Goal: Task Accomplishment & Management: Manage account settings

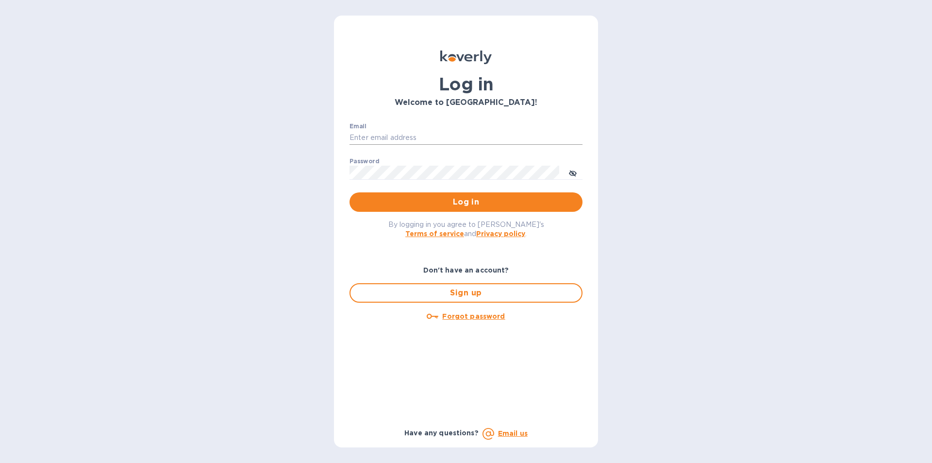
click at [421, 134] on input "Email" at bounding box center [466, 138] width 233 height 15
click at [726, 137] on div "Log in Welcome to Koverly! Email ​ Password ​ Log in By logging in you agree to…" at bounding box center [466, 231] width 932 height 463
drag, startPoint x: 396, startPoint y: 131, endPoint x: 404, endPoint y: 129, distance: 8.0
click at [396, 131] on input "Email" at bounding box center [466, 138] width 233 height 15
type input "smittysliquorstewksbury@gmail.com"
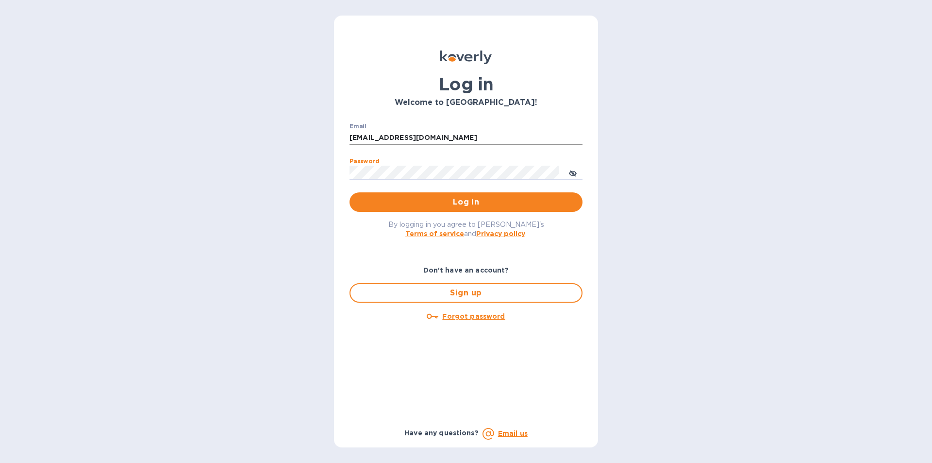
click at [350, 192] on button "Log in" at bounding box center [466, 201] width 233 height 19
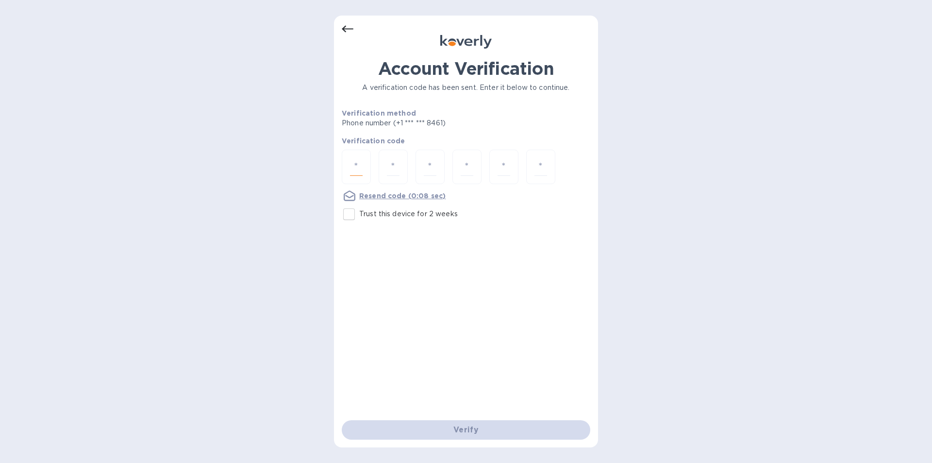
click at [358, 164] on input "number" at bounding box center [356, 167] width 13 height 18
type input "1"
type input "8"
type input "4"
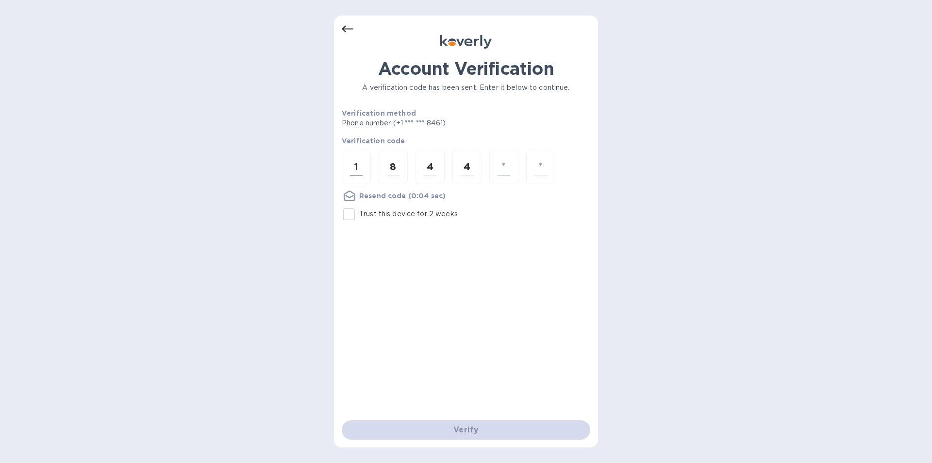
type input "2"
type input "9"
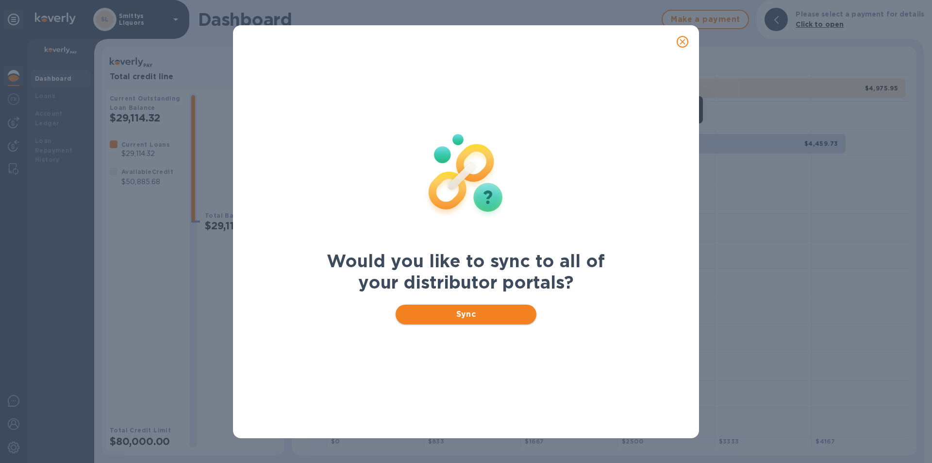
click at [467, 320] on button "Sync" at bounding box center [466, 313] width 141 height 19
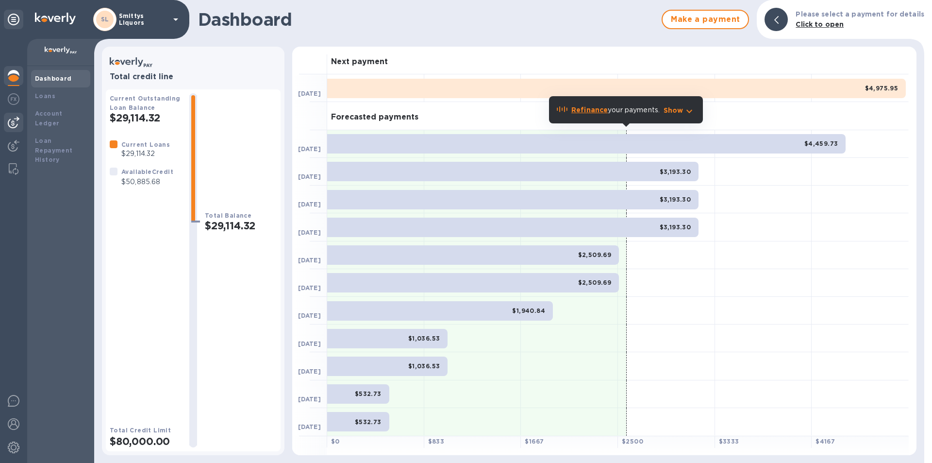
click at [19, 117] on div at bounding box center [13, 122] width 19 height 19
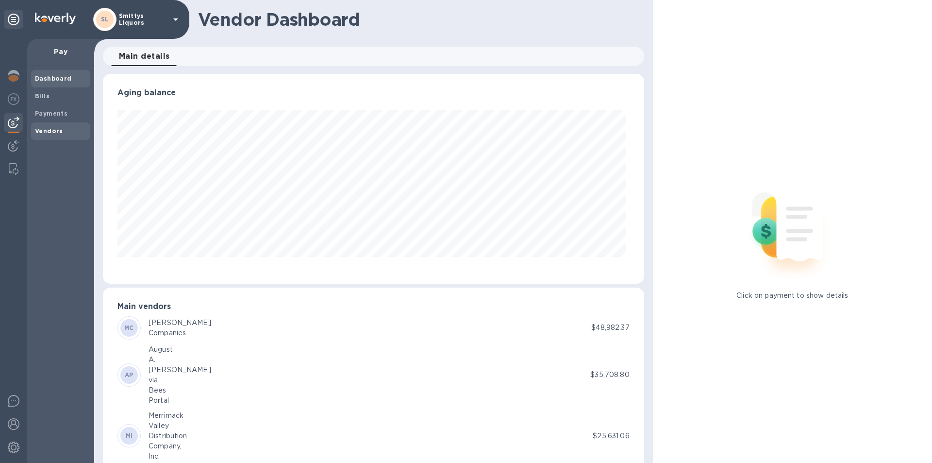
scroll to position [210, 537]
click at [46, 129] on b "Vendors" at bounding box center [49, 130] width 28 height 7
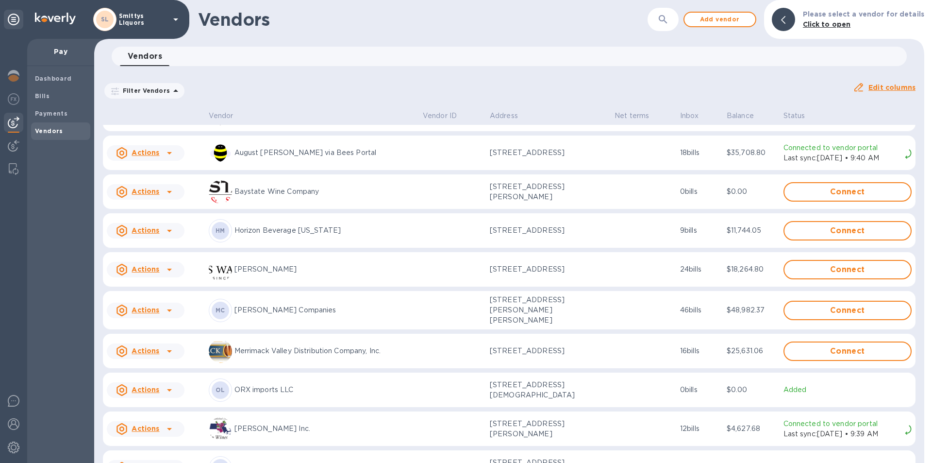
scroll to position [50, 0]
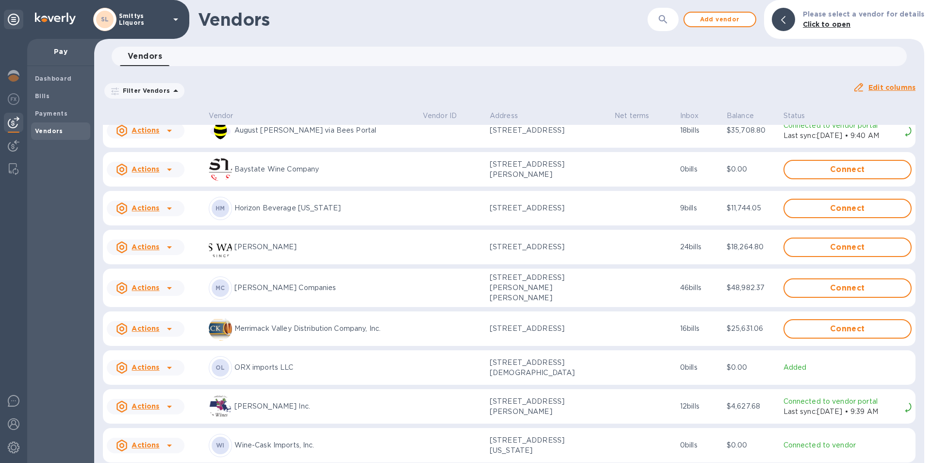
click at [167, 324] on icon at bounding box center [170, 329] width 12 height 12
click at [160, 368] on p "Add new bill" at bounding box center [156, 364] width 45 height 10
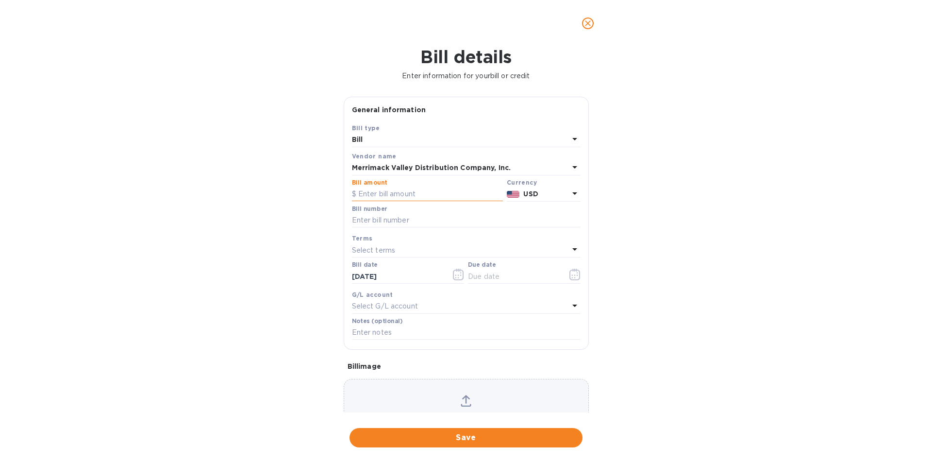
click at [388, 192] on input "text" at bounding box center [427, 194] width 151 height 15
type input "6,130.25"
click at [389, 217] on input "text" at bounding box center [466, 220] width 229 height 15
type input "582468"
click at [458, 273] on icon "button" at bounding box center [458, 274] width 11 height 12
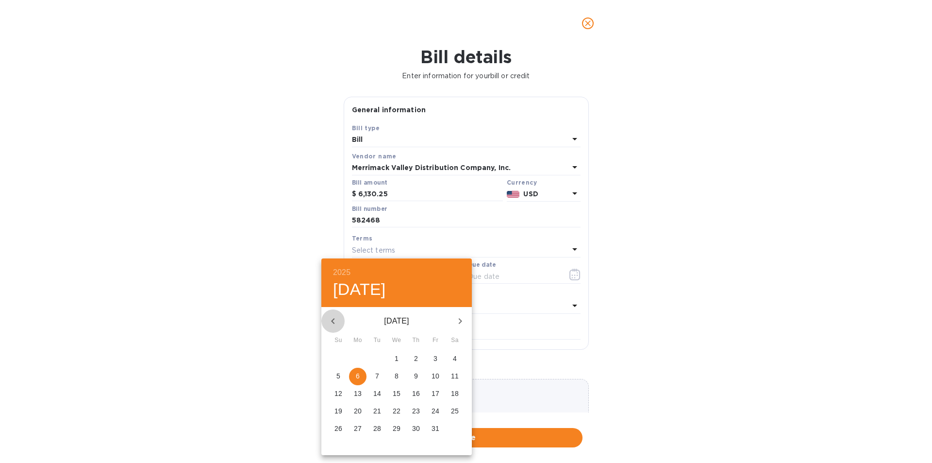
click at [331, 320] on icon "button" at bounding box center [333, 321] width 12 height 12
click at [397, 374] on p "6" at bounding box center [397, 376] width 4 height 10
type input "[DATE]"
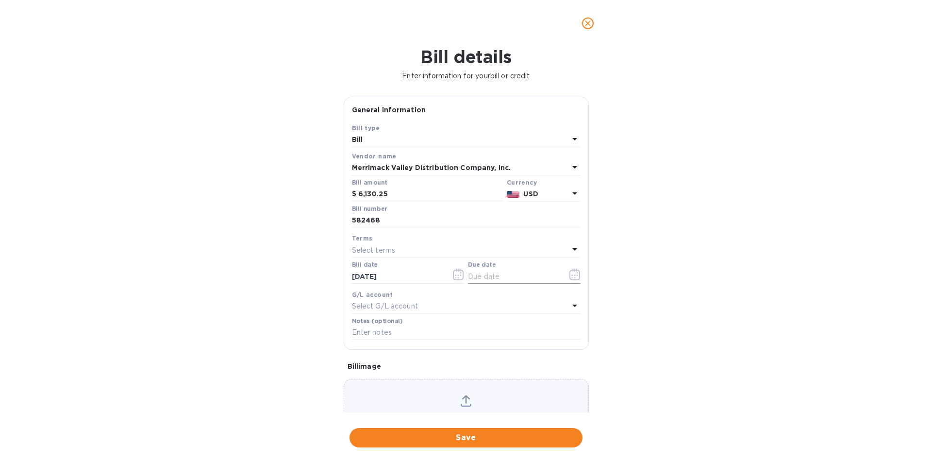
click at [574, 278] on icon "button" at bounding box center [574, 277] width 1 height 1
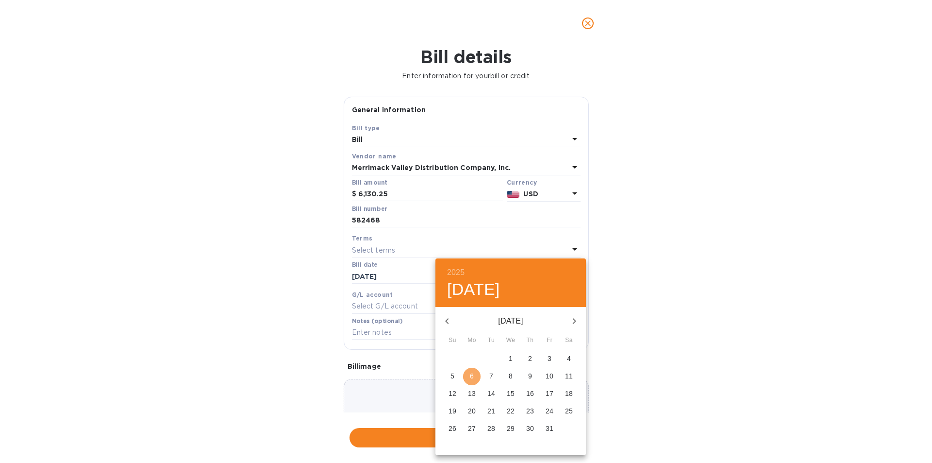
click at [471, 375] on p "6" at bounding box center [472, 376] width 4 height 10
type input "[DATE]"
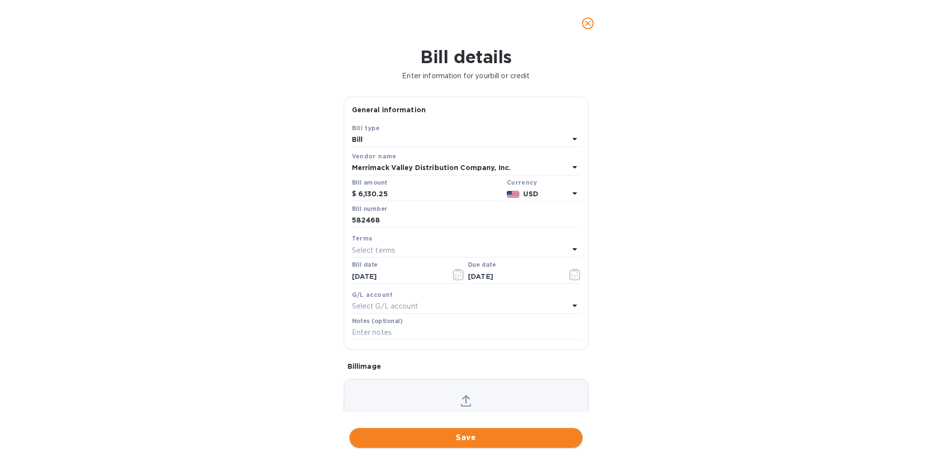
click at [423, 432] on span "Save" at bounding box center [465, 438] width 217 height 12
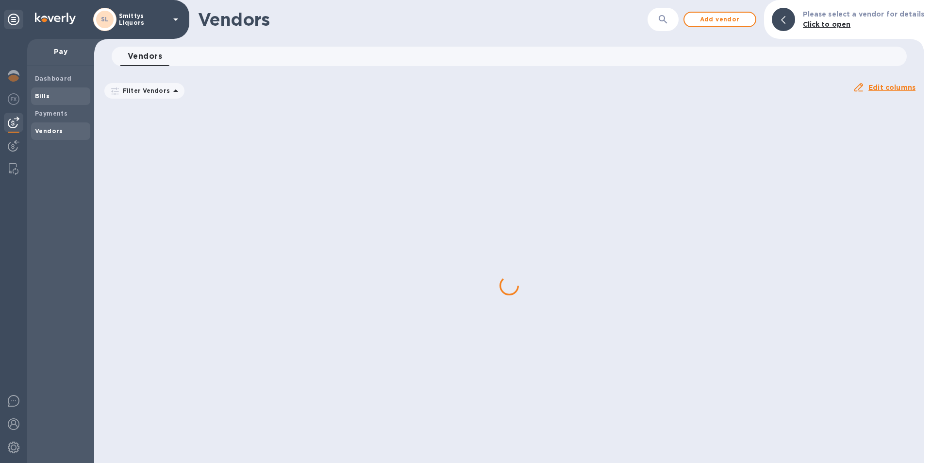
click at [48, 94] on b "Bills" at bounding box center [42, 95] width 15 height 7
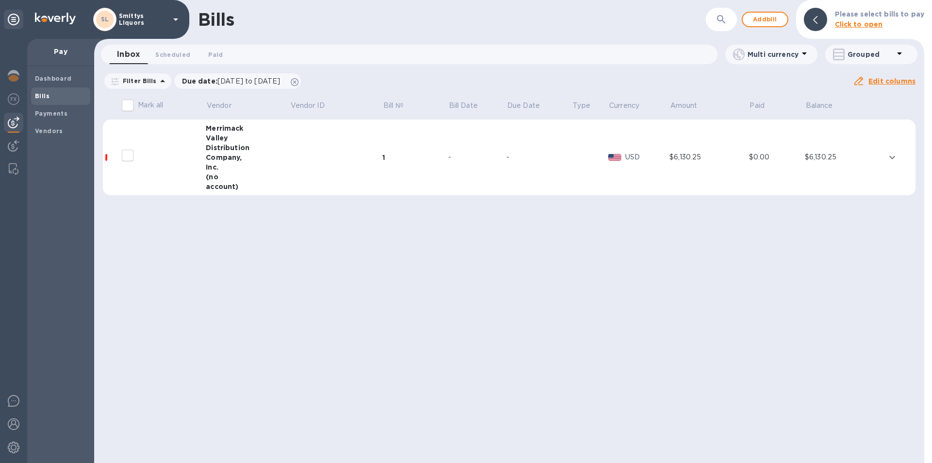
click at [901, 157] on td at bounding box center [900, 157] width 31 height 76
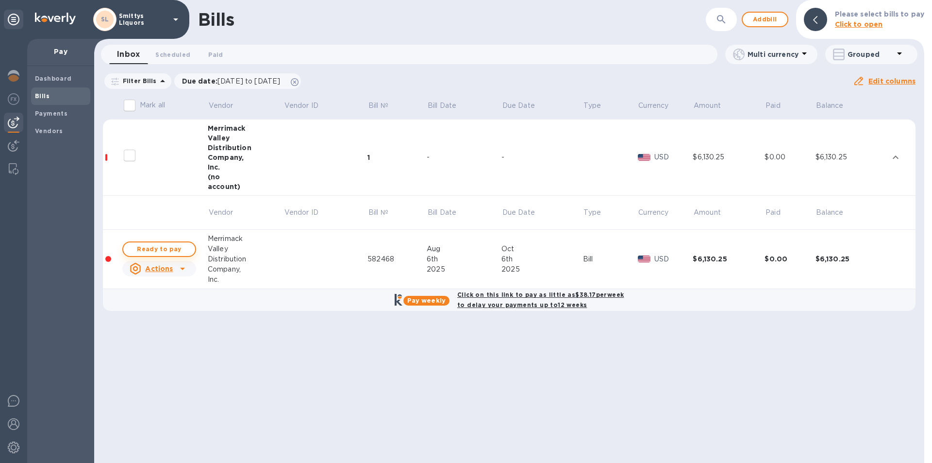
click at [176, 244] on span "Ready to pay" at bounding box center [159, 249] width 56 height 12
checkbox input "true"
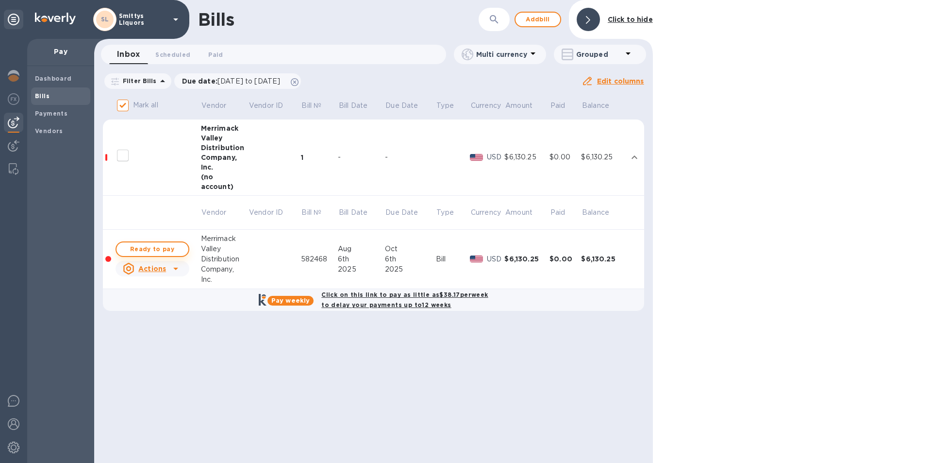
checkbox input "true"
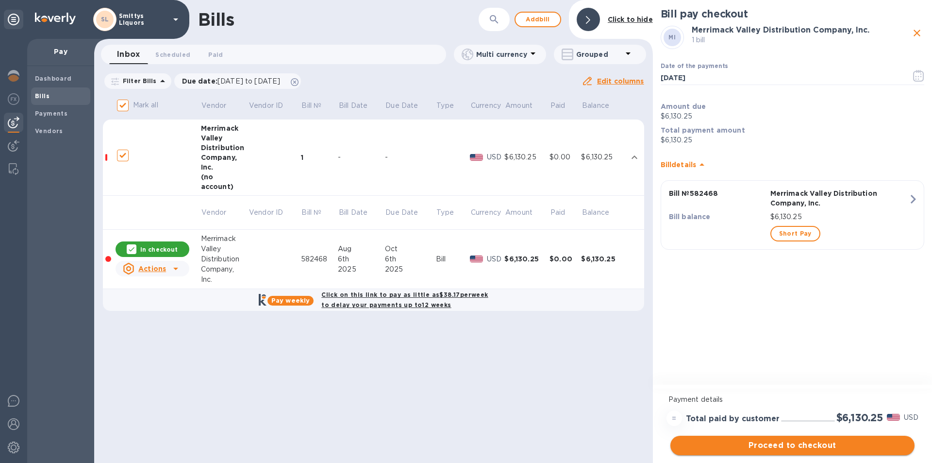
click at [811, 444] on span "Proceed to checkout" at bounding box center [792, 445] width 229 height 12
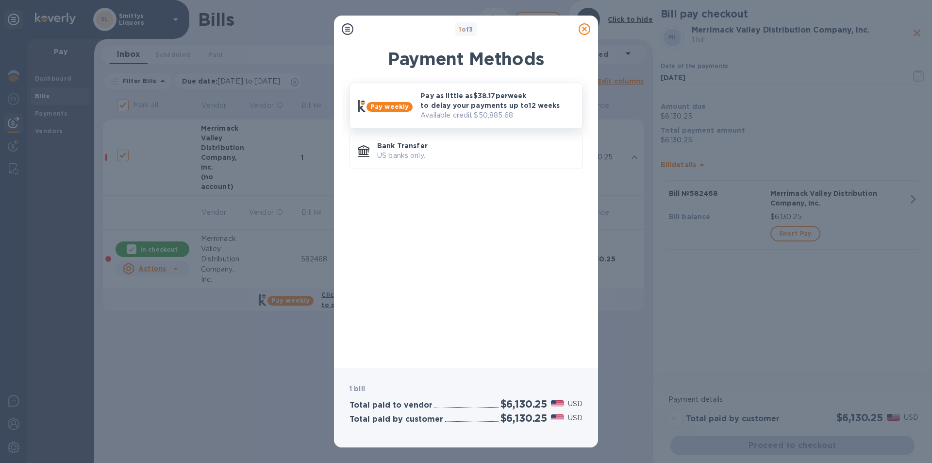
click at [420, 107] on p "Pay as little as $38.17 per week to delay your payments up to 12 weeks" at bounding box center [497, 100] width 154 height 19
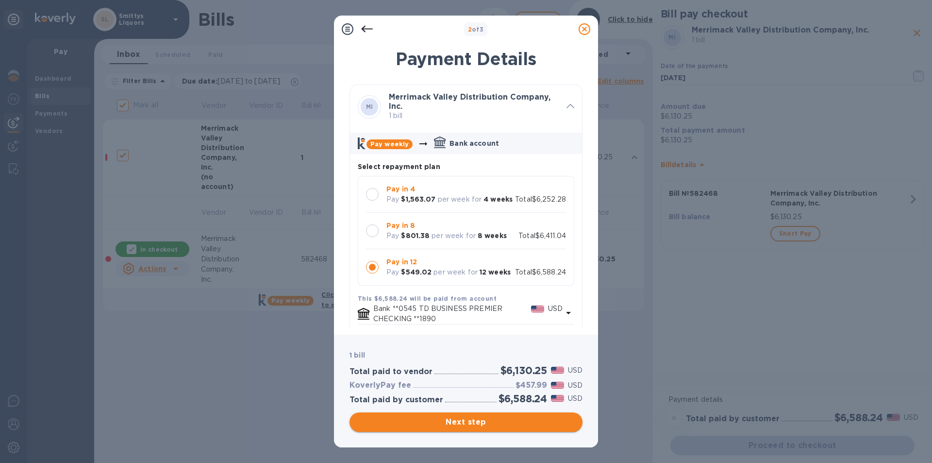
click at [458, 424] on span "Next step" at bounding box center [465, 422] width 217 height 12
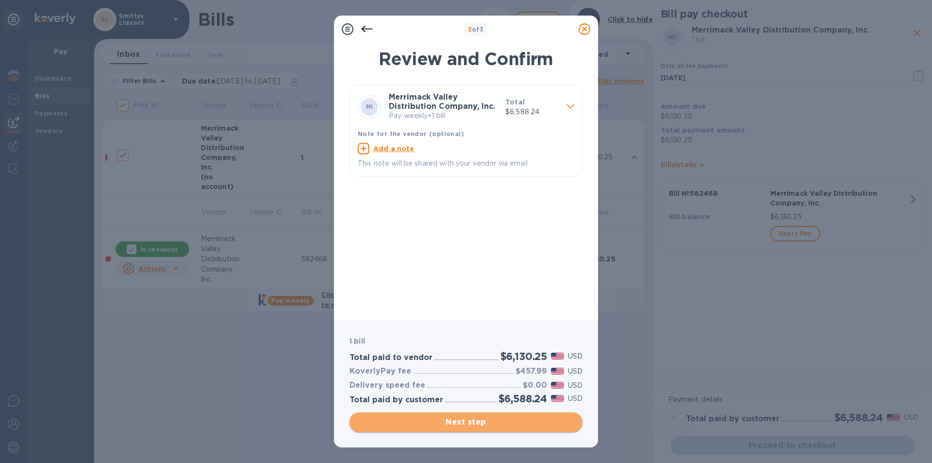
click at [476, 417] on span "Next step" at bounding box center [465, 422] width 217 height 12
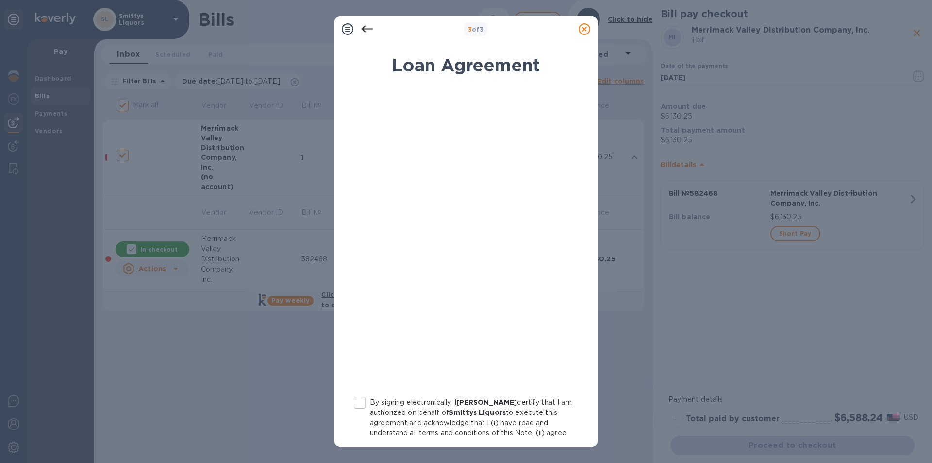
click at [357, 397] on input "By signing electronically, I [PERSON_NAME] certify that I am authorized on beha…" at bounding box center [360, 402] width 20 height 20
checkbox input "true"
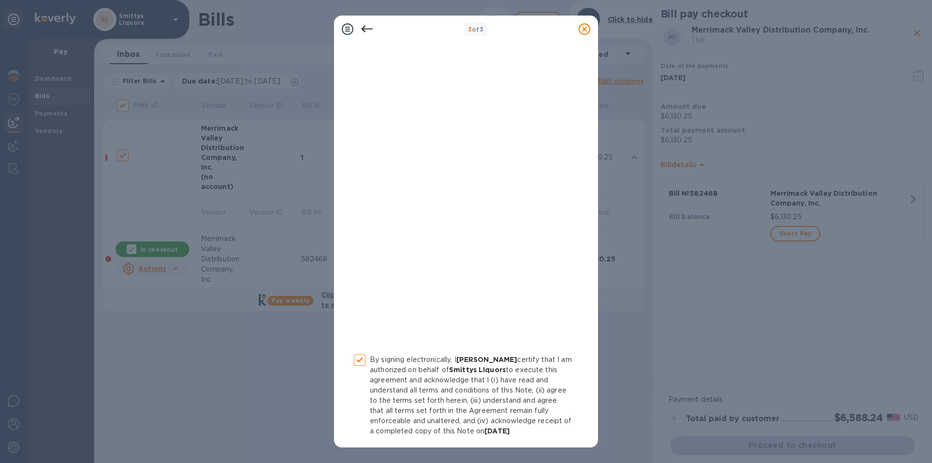
scroll to position [80, 0]
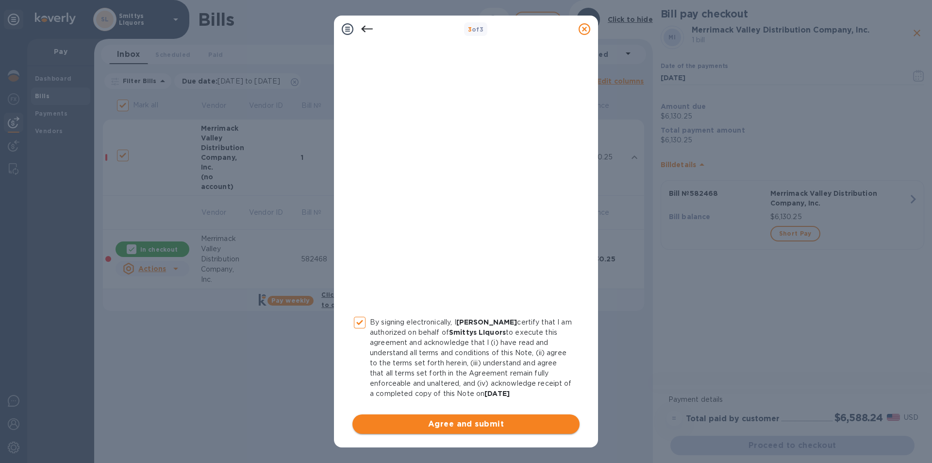
click at [477, 426] on span "Agree and submit" at bounding box center [466, 424] width 212 height 12
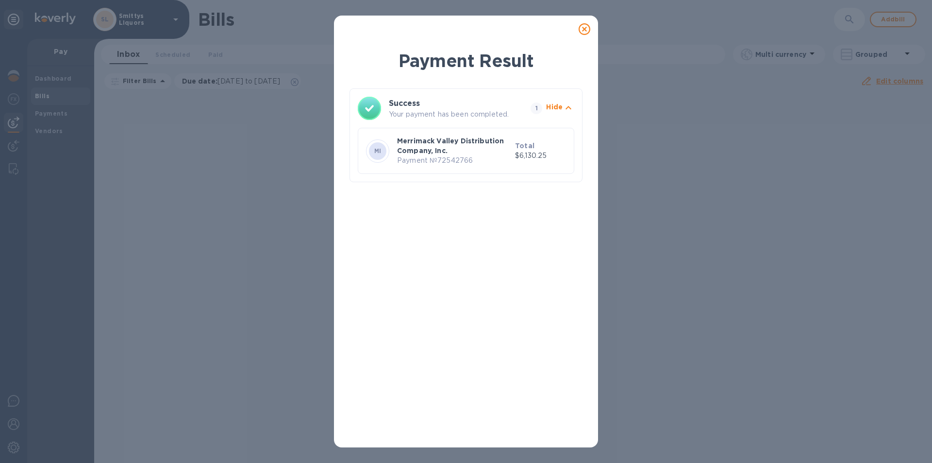
click at [587, 31] on icon at bounding box center [585, 29] width 12 height 12
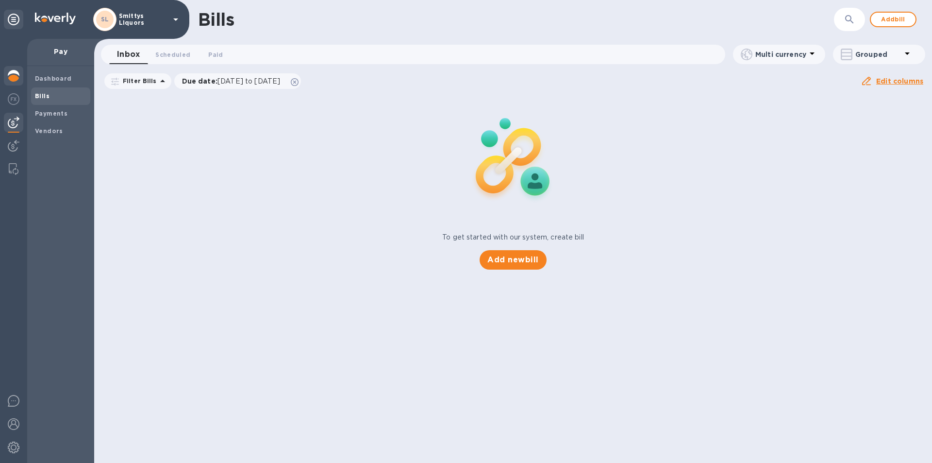
click at [10, 69] on div at bounding box center [13, 76] width 19 height 21
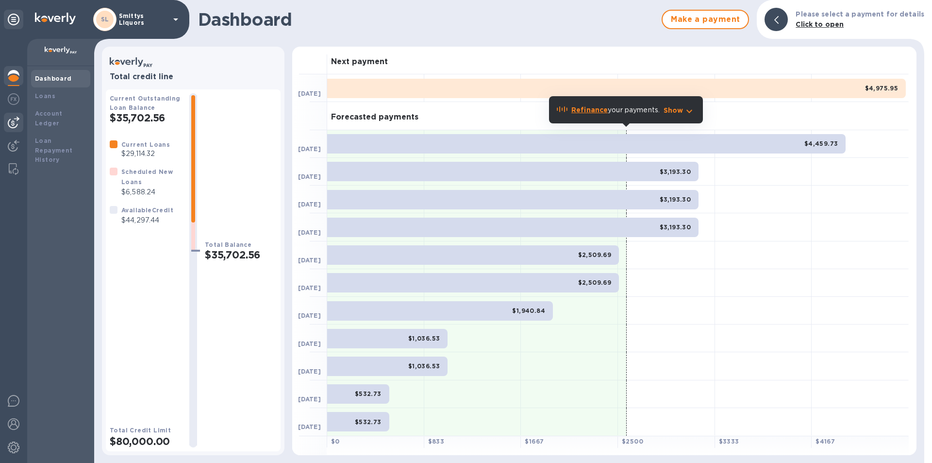
click at [17, 119] on img at bounding box center [14, 123] width 12 height 12
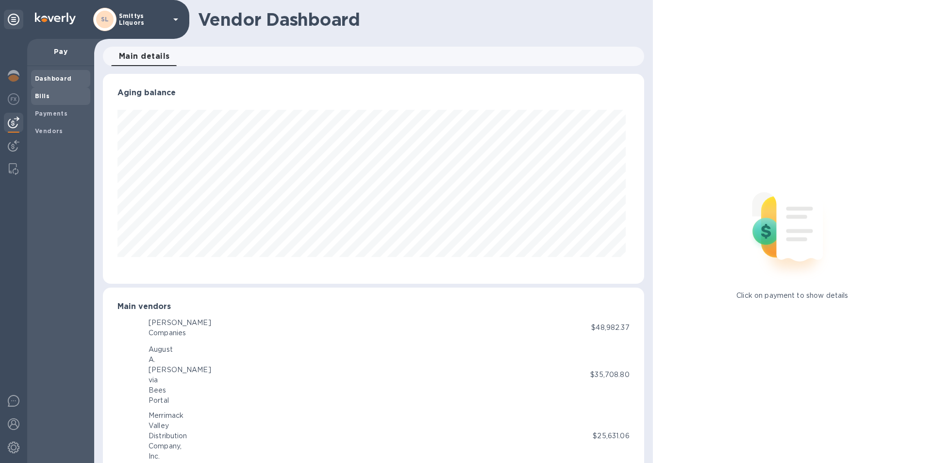
scroll to position [210, 537]
click at [45, 96] on b "Bills" at bounding box center [42, 95] width 15 height 7
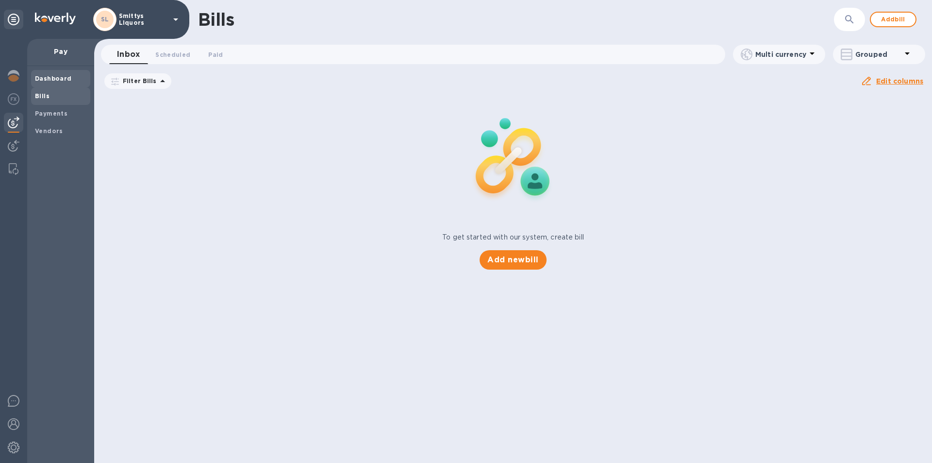
click at [44, 75] on b "Dashboard" at bounding box center [53, 78] width 37 height 7
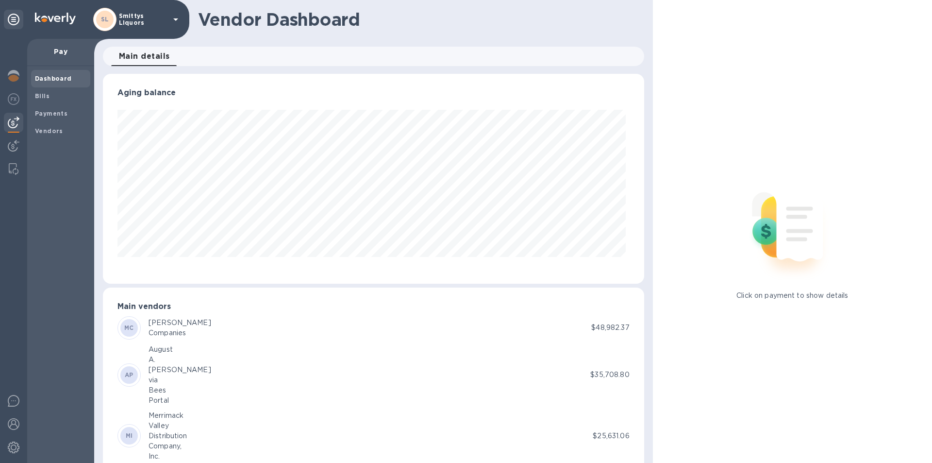
scroll to position [210, 537]
click at [55, 74] on span "Dashboard" at bounding box center [53, 79] width 37 height 10
click at [15, 74] on img at bounding box center [14, 76] width 12 height 12
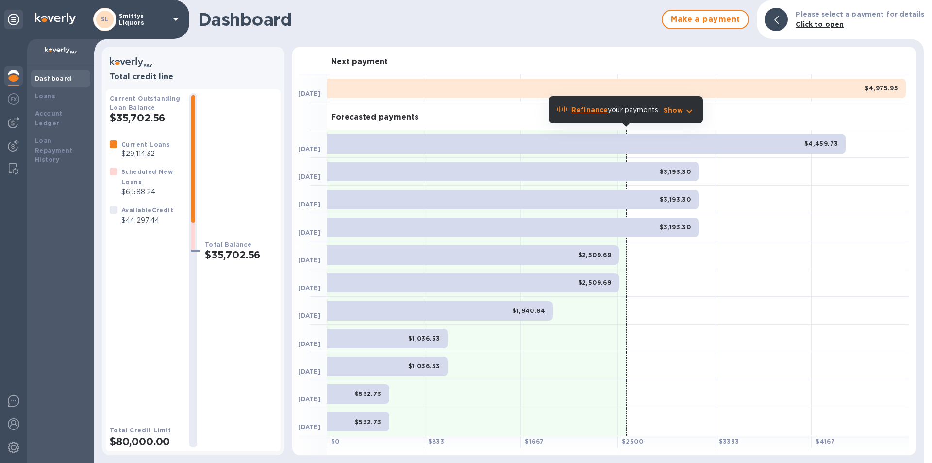
drag, startPoint x: 192, startPoint y: 199, endPoint x: 196, endPoint y: 224, distance: 26.0
click at [189, 242] on div at bounding box center [193, 270] width 8 height 350
click at [588, 108] on b "Refinance" at bounding box center [589, 110] width 36 height 8
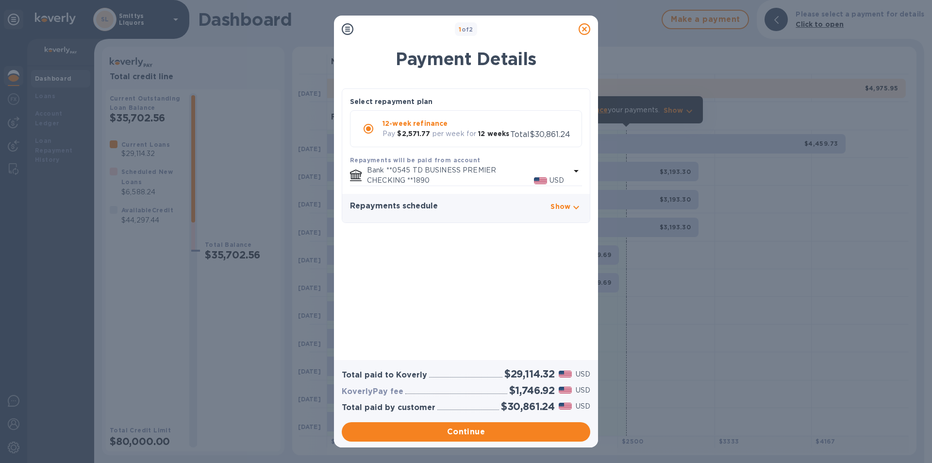
click at [587, 28] on icon at bounding box center [585, 29] width 12 height 12
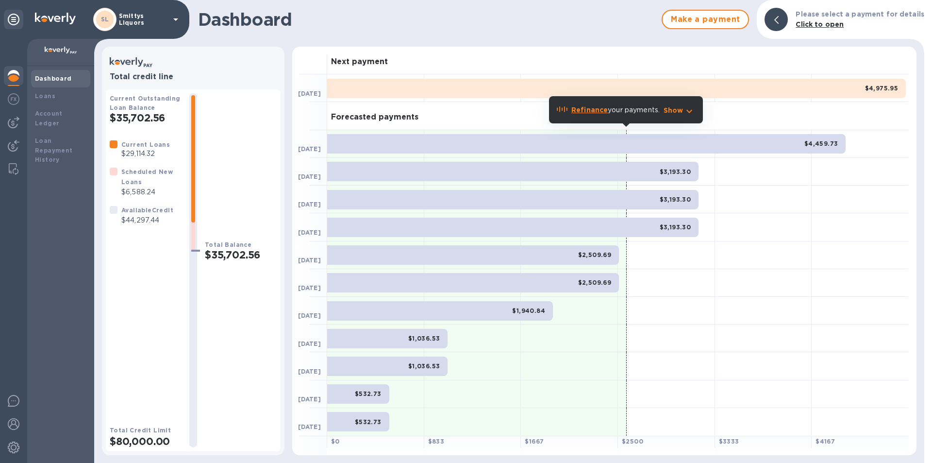
click at [701, 144] on div "$4,459.73" at bounding box center [586, 143] width 518 height 19
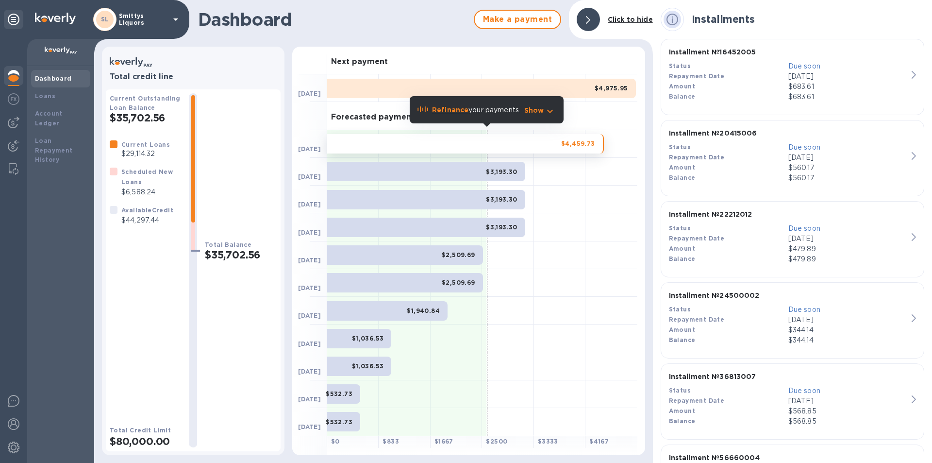
scroll to position [146, 0]
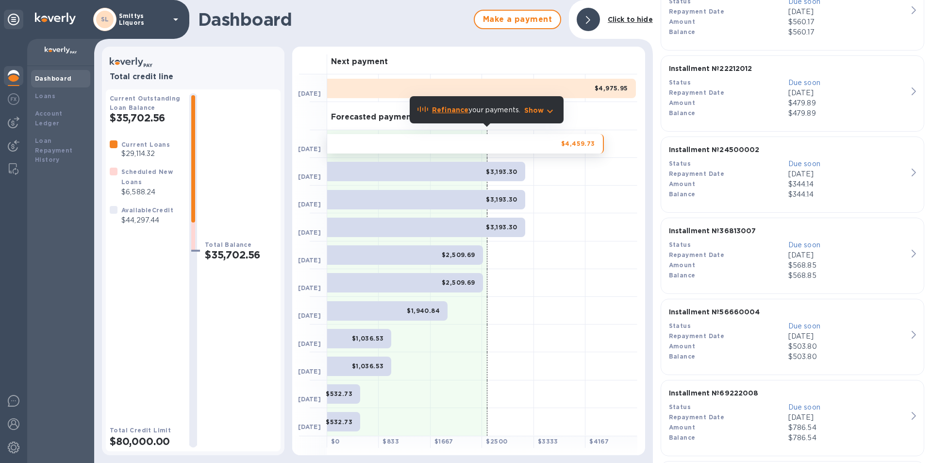
click at [230, 195] on div "Total Balance $35,702.56" at bounding box center [241, 270] width 72 height 354
click at [150, 171] on b "Scheduled New Loans" at bounding box center [146, 176] width 51 height 17
click at [628, 18] on b "Click to hide" at bounding box center [630, 20] width 45 height 8
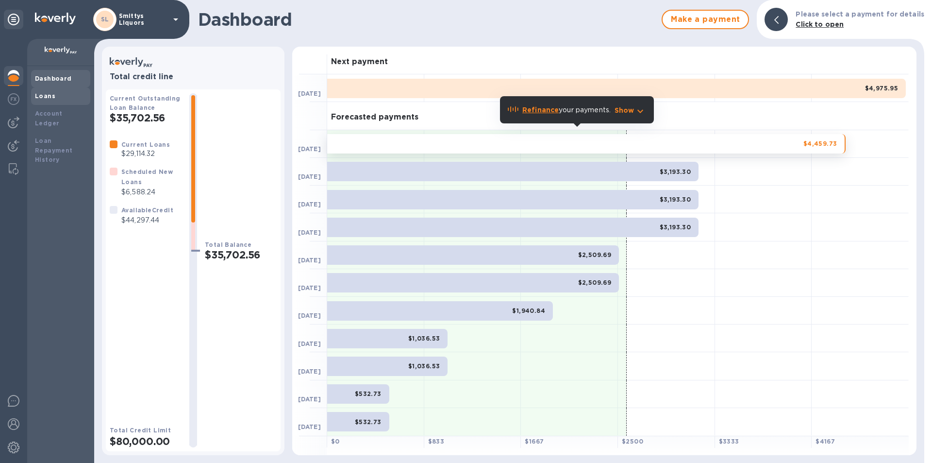
click at [45, 92] on b "Loans" at bounding box center [45, 95] width 20 height 7
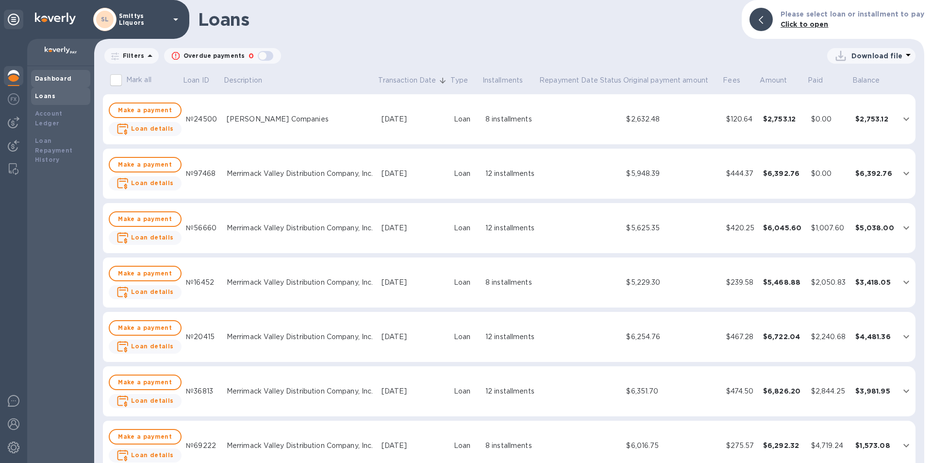
click at [50, 76] on b "Dashboard" at bounding box center [53, 78] width 37 height 7
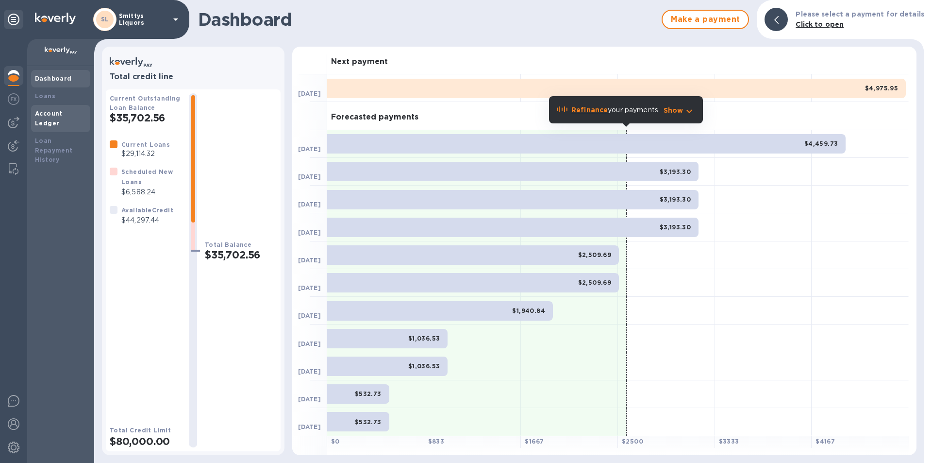
click at [45, 113] on b "Account Ledger" at bounding box center [49, 118] width 28 height 17
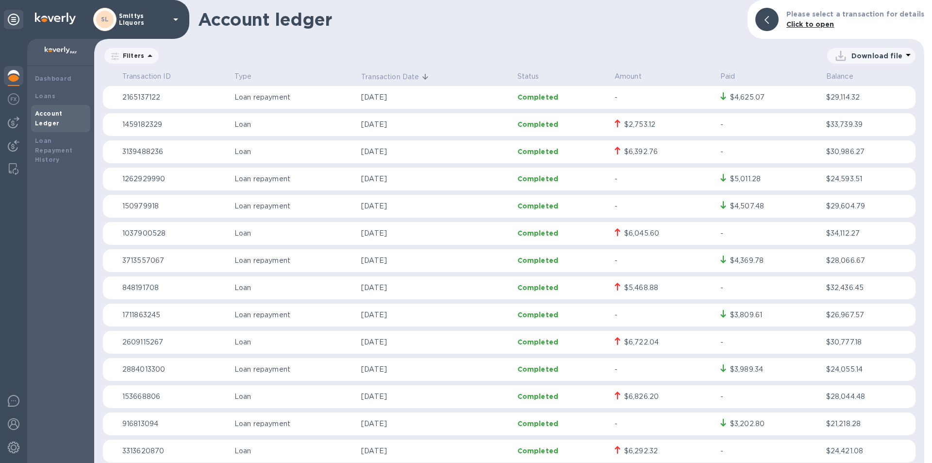
click at [13, 70] on div at bounding box center [13, 76] width 19 height 21
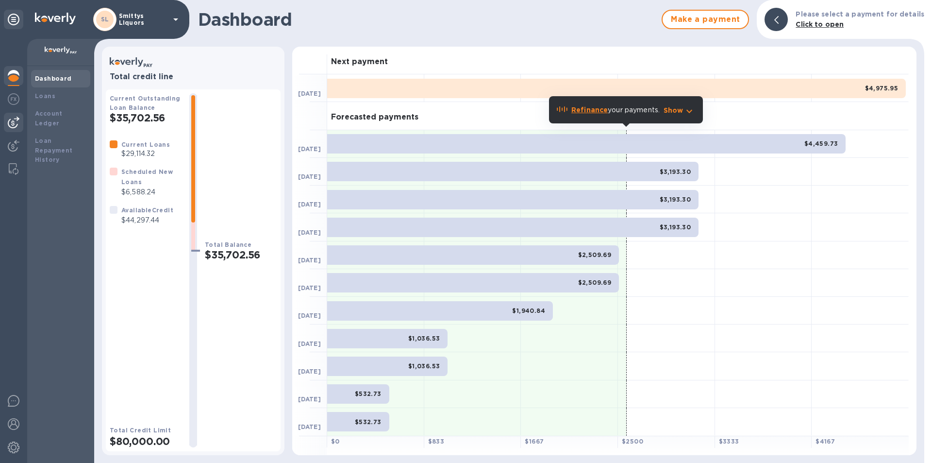
click at [17, 118] on img at bounding box center [14, 123] width 12 height 12
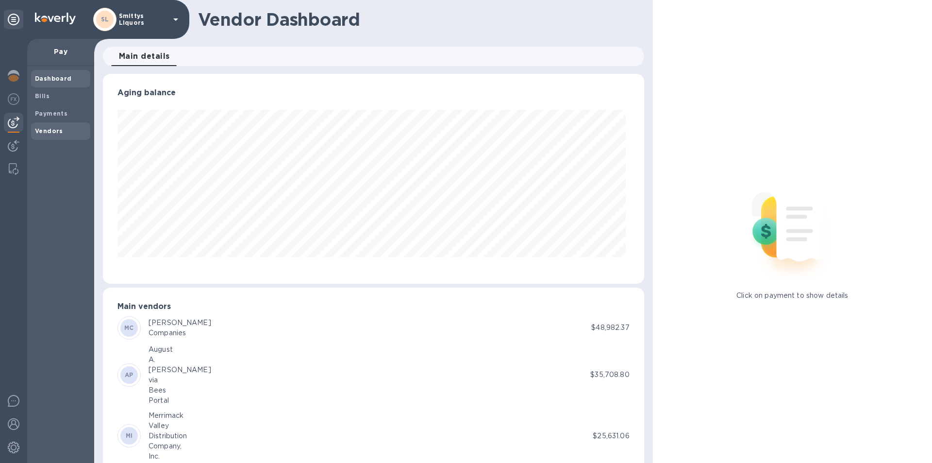
scroll to position [210, 537]
click at [43, 128] on b "Vendors" at bounding box center [49, 130] width 28 height 7
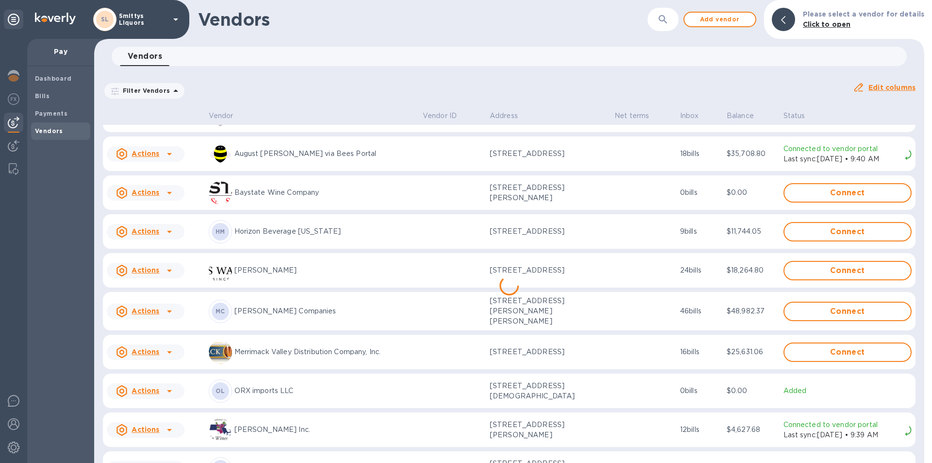
scroll to position [50, 0]
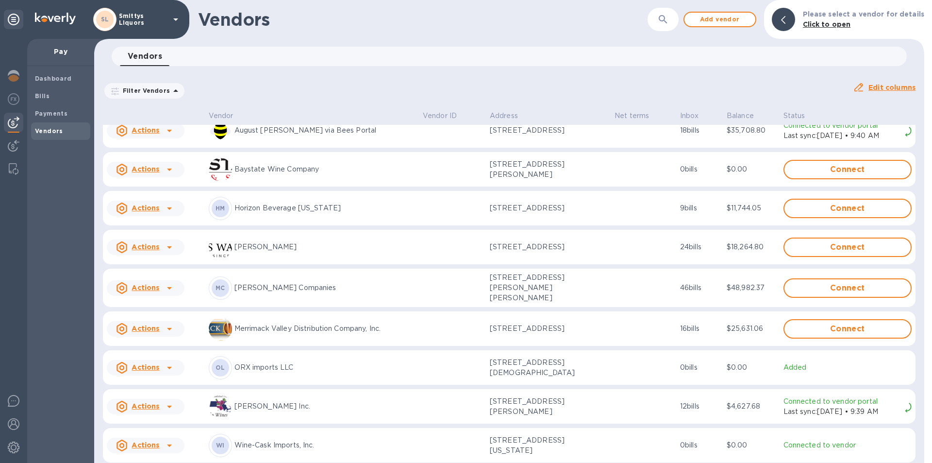
click at [170, 283] on icon at bounding box center [170, 288] width 12 height 12
click at [151, 327] on b "Add new bill" at bounding box center [156, 325] width 45 height 8
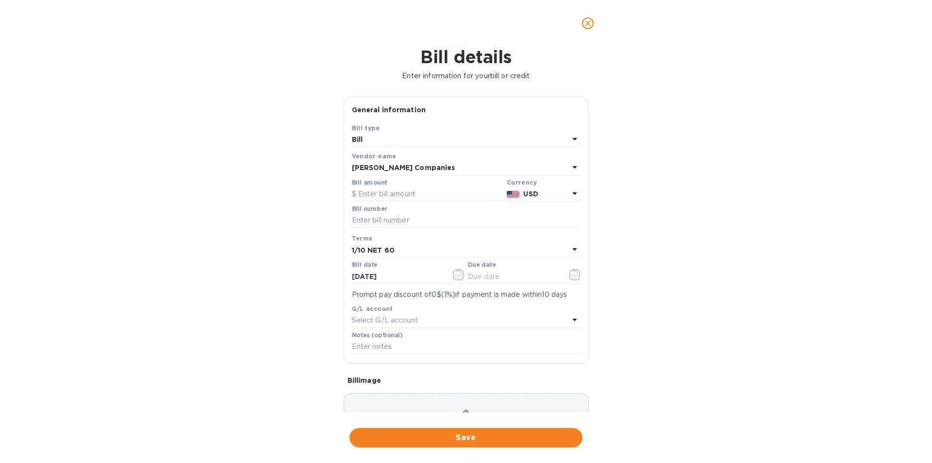
type input "[DATE]"
click at [376, 195] on input "text" at bounding box center [427, 194] width 151 height 15
type input "1,479.98"
click at [391, 218] on input "text" at bounding box center [466, 220] width 229 height 15
type input "US1-102695096"
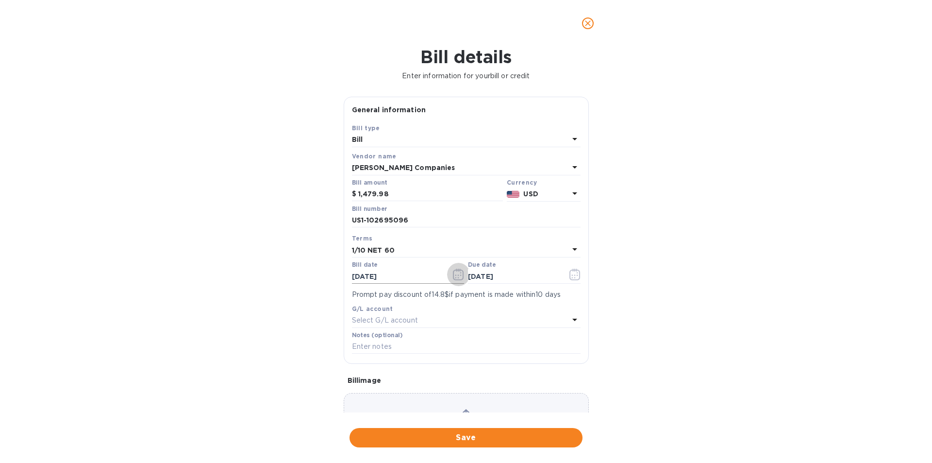
click at [455, 276] on icon "button" at bounding box center [458, 274] width 11 height 12
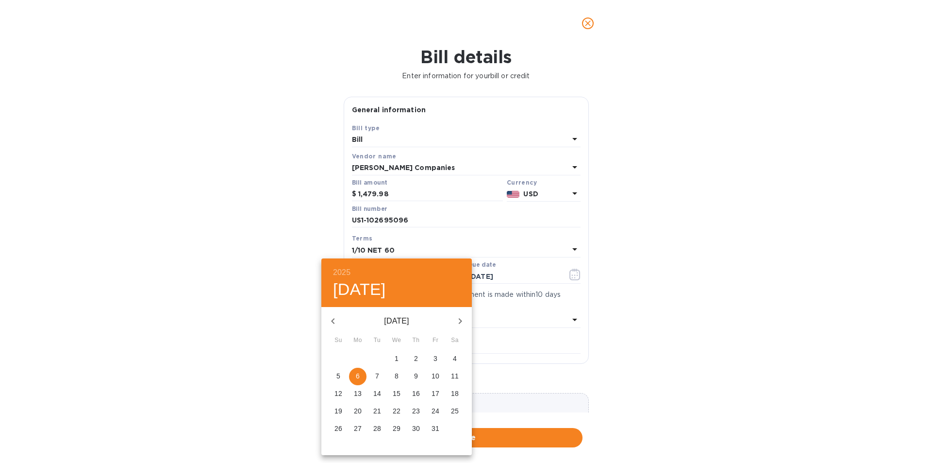
click at [335, 323] on icon "button" at bounding box center [333, 321] width 12 height 12
click at [415, 377] on p "7" at bounding box center [416, 376] width 4 height 10
type input "[DATE]"
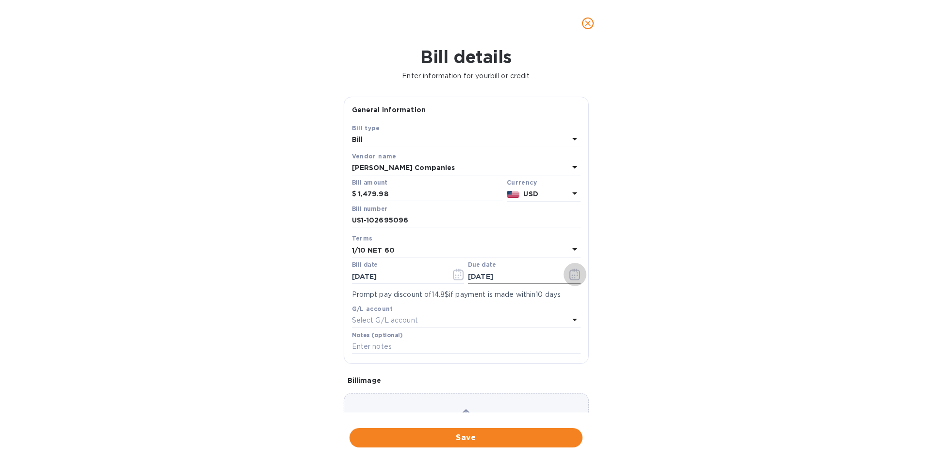
click at [569, 276] on icon "button" at bounding box center [574, 274] width 11 height 12
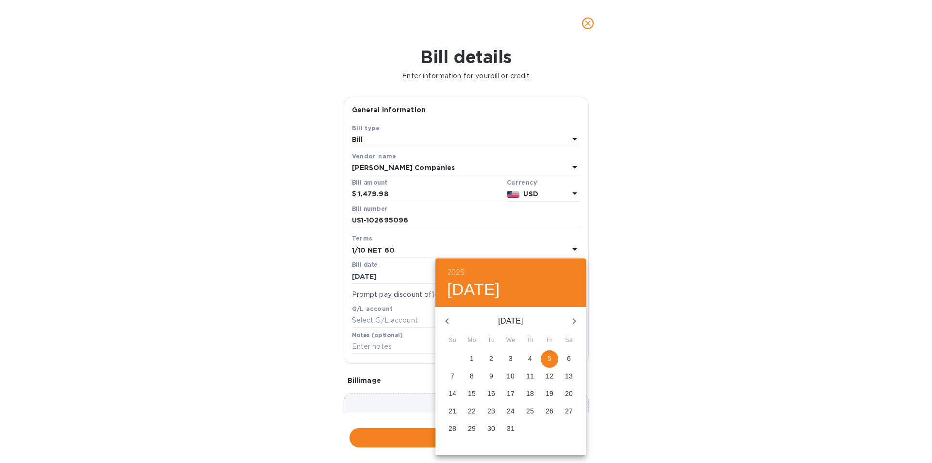
click at [752, 249] on div at bounding box center [466, 231] width 932 height 463
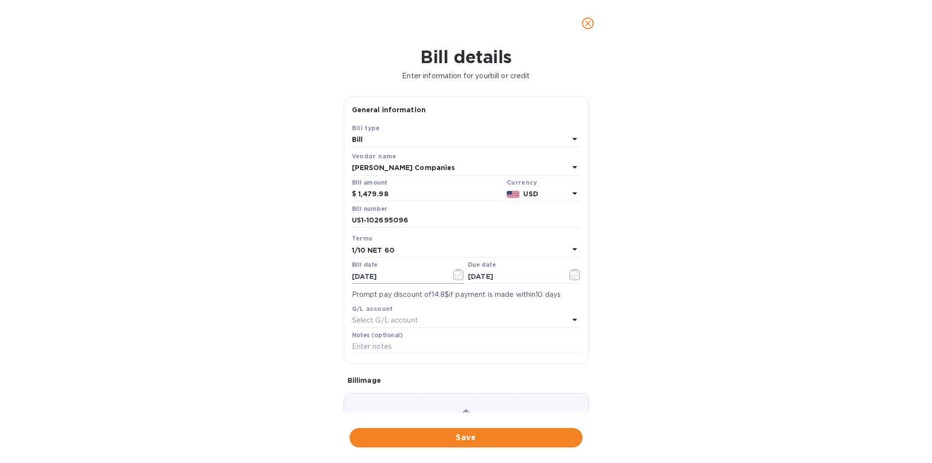
click at [458, 276] on icon "button" at bounding box center [458, 274] width 11 height 12
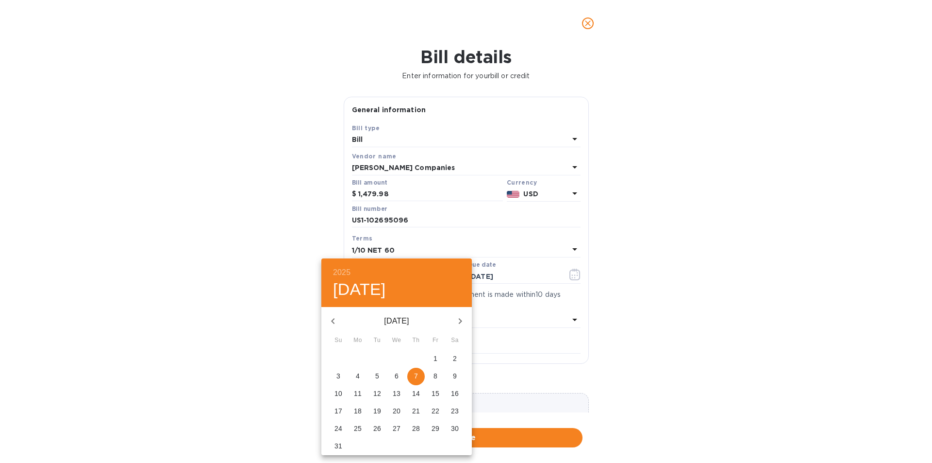
click at [335, 319] on icon "button" at bounding box center [333, 321] width 12 height 12
click at [460, 319] on icon "button" at bounding box center [460, 321] width 3 height 6
click at [462, 318] on icon "button" at bounding box center [460, 321] width 12 height 12
click at [419, 379] on span "7" at bounding box center [415, 376] width 17 height 10
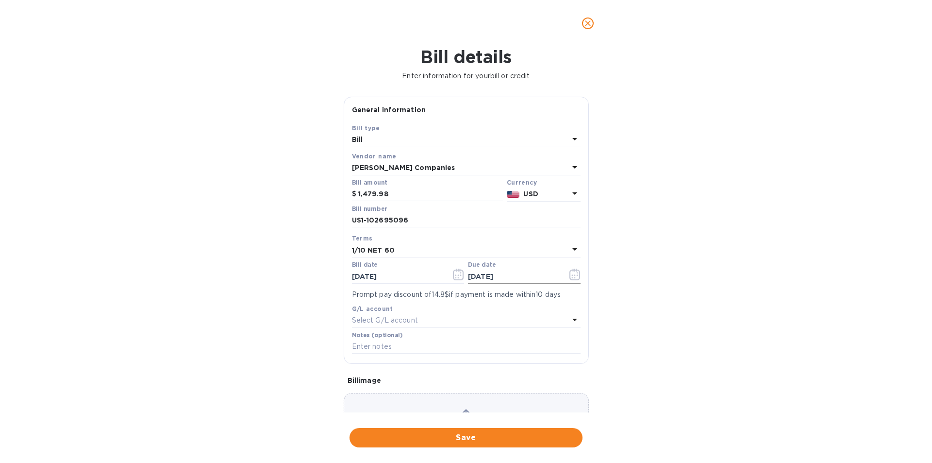
click at [573, 273] on icon "button" at bounding box center [574, 274] width 11 height 12
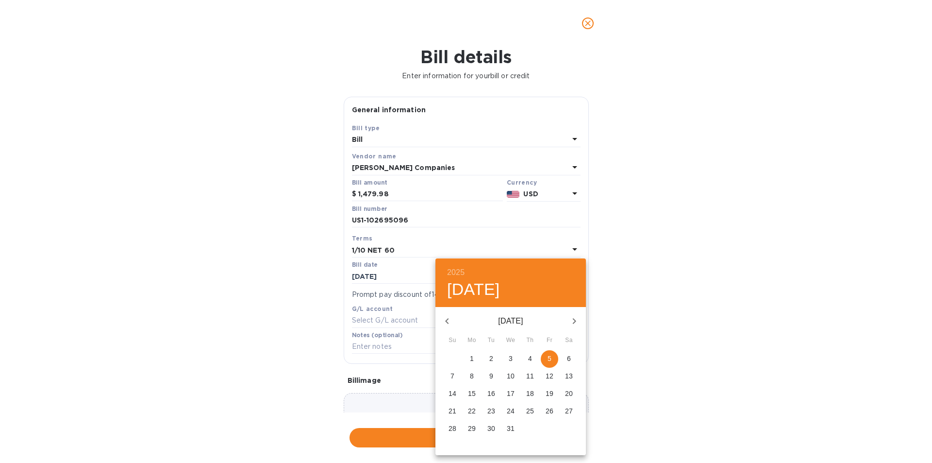
click at [449, 320] on icon "button" at bounding box center [447, 321] width 12 height 12
click at [473, 378] on p "6" at bounding box center [472, 376] width 4 height 10
type input "[DATE]"
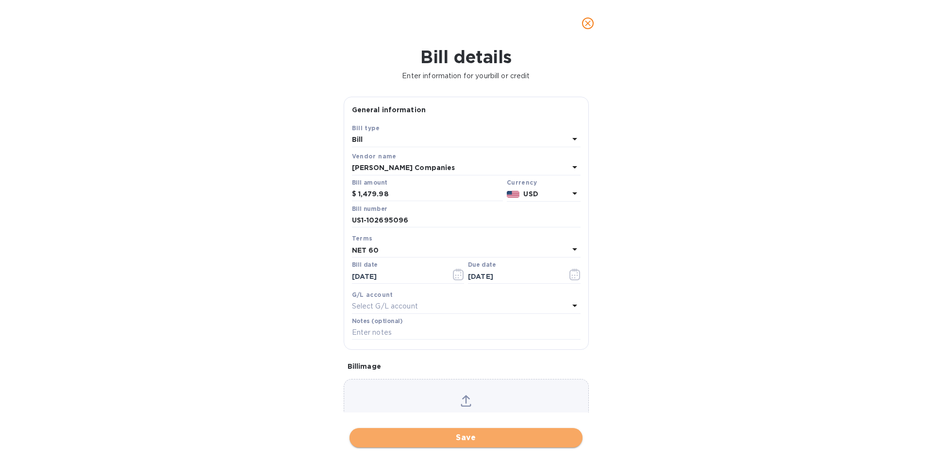
click at [446, 435] on span "Save" at bounding box center [465, 438] width 217 height 12
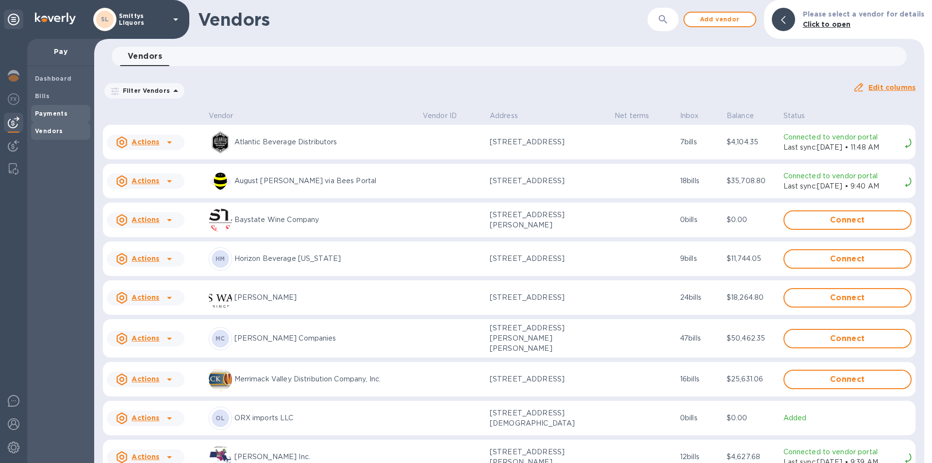
click at [44, 113] on b "Payments" at bounding box center [51, 113] width 33 height 7
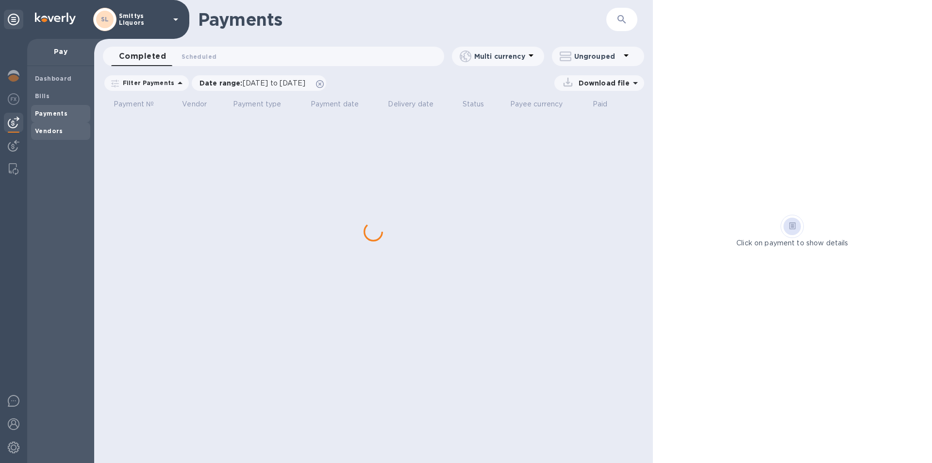
click at [45, 131] on b "Vendors" at bounding box center [49, 130] width 28 height 7
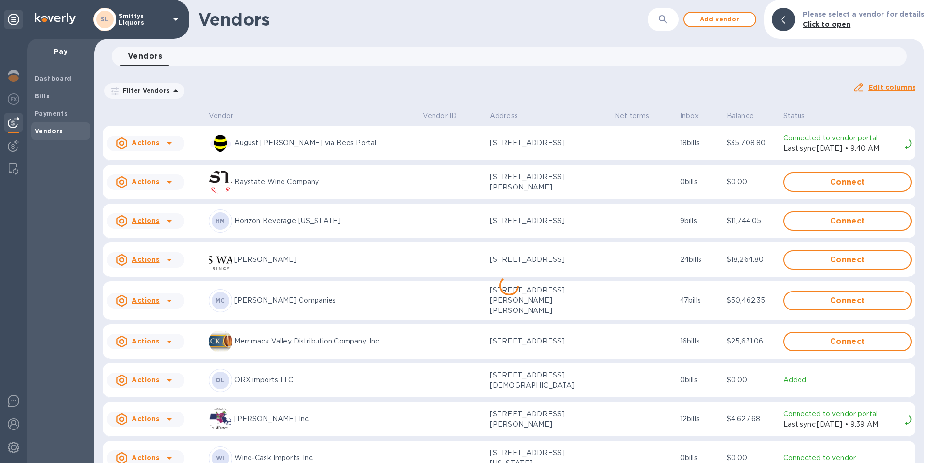
scroll to position [49, 0]
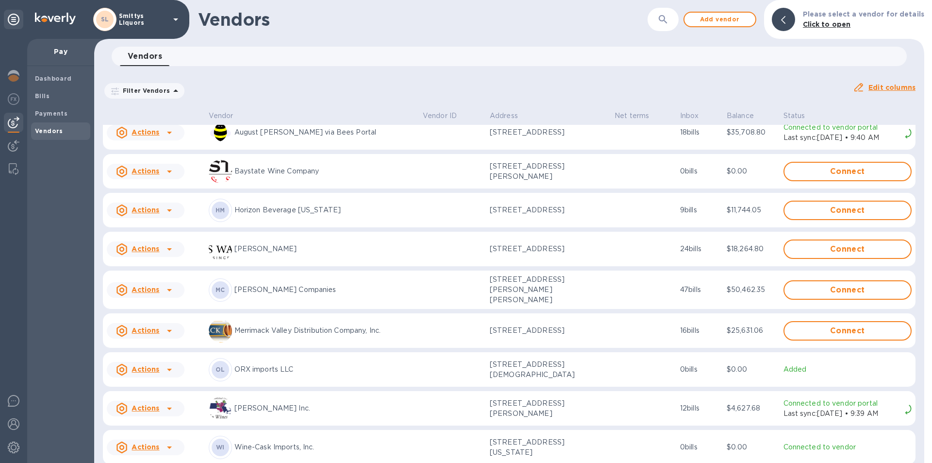
click at [169, 289] on icon at bounding box center [169, 290] width 5 height 2
click at [167, 325] on b "Add new bill" at bounding box center [156, 327] width 45 height 8
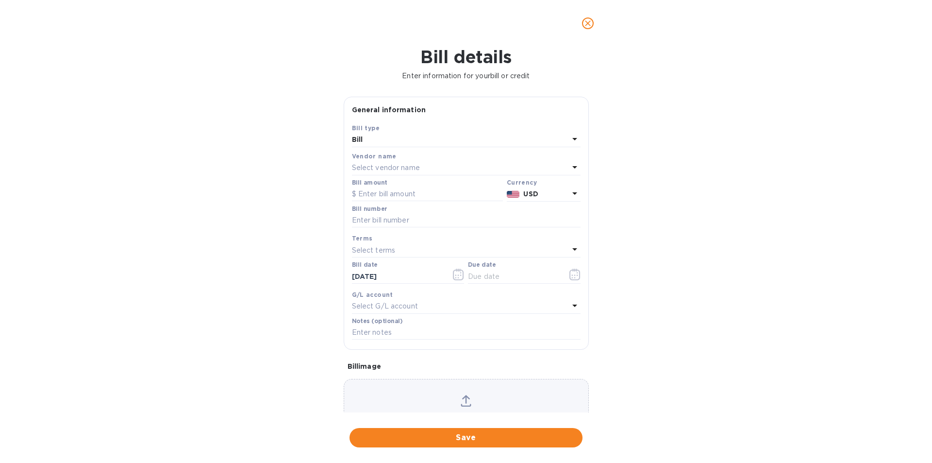
type input "[DATE]"
click at [389, 196] on input "text" at bounding box center [427, 194] width 151 height 15
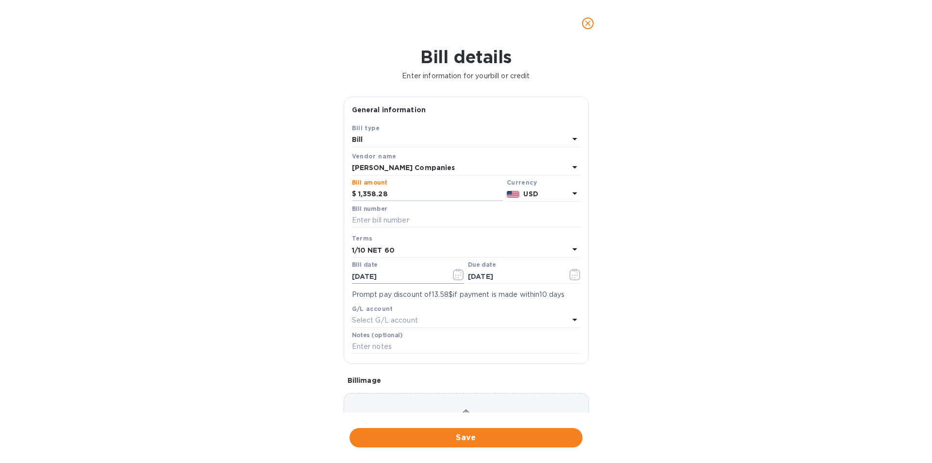
type input "1,358.28"
click at [455, 272] on icon "button" at bounding box center [458, 274] width 11 height 12
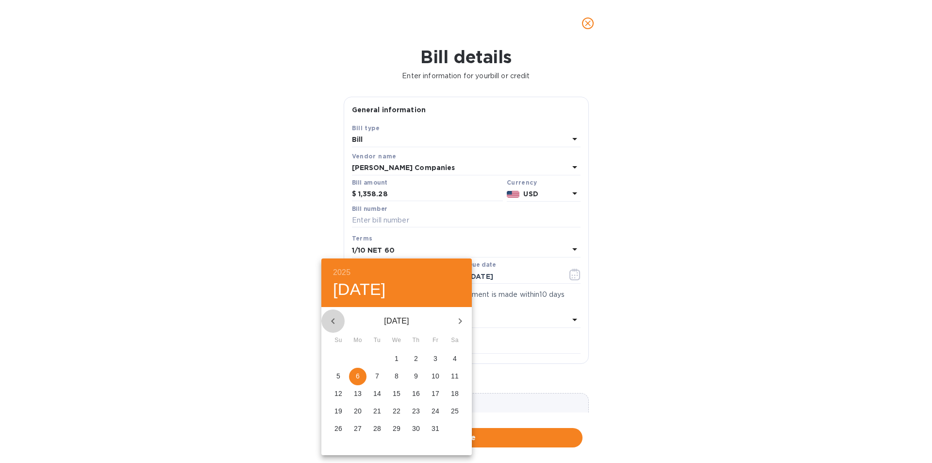
click at [333, 321] on icon "button" at bounding box center [333, 321] width 12 height 12
click at [416, 375] on p "7" at bounding box center [416, 376] width 4 height 10
type input "[DATE]"
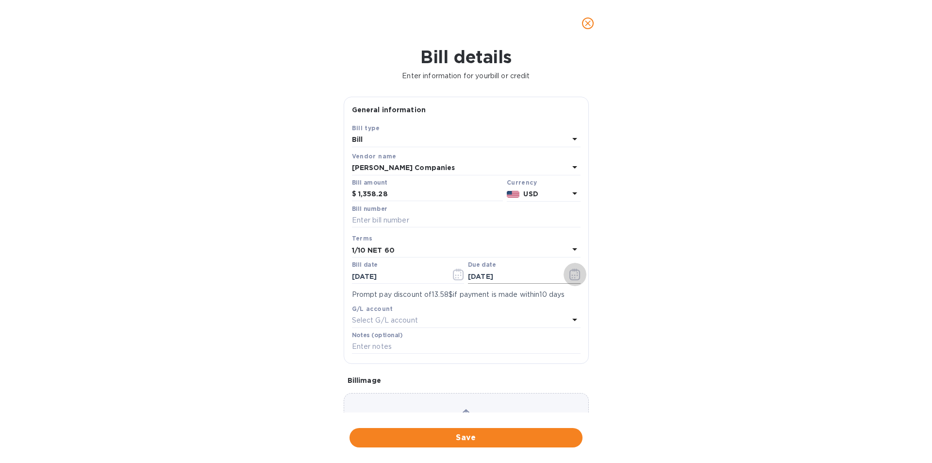
click at [573, 278] on icon "button" at bounding box center [574, 274] width 11 height 12
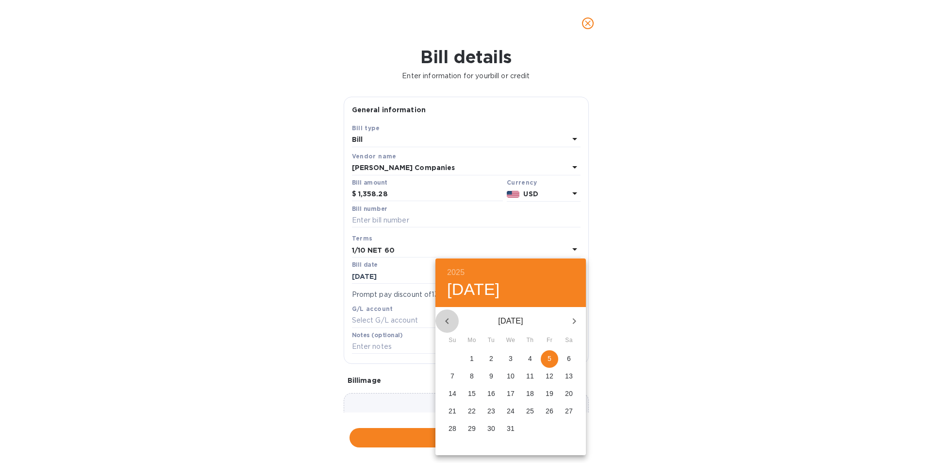
click at [450, 322] on icon "button" at bounding box center [447, 321] width 12 height 12
click at [472, 380] on p "6" at bounding box center [472, 376] width 4 height 10
type input "[DATE]"
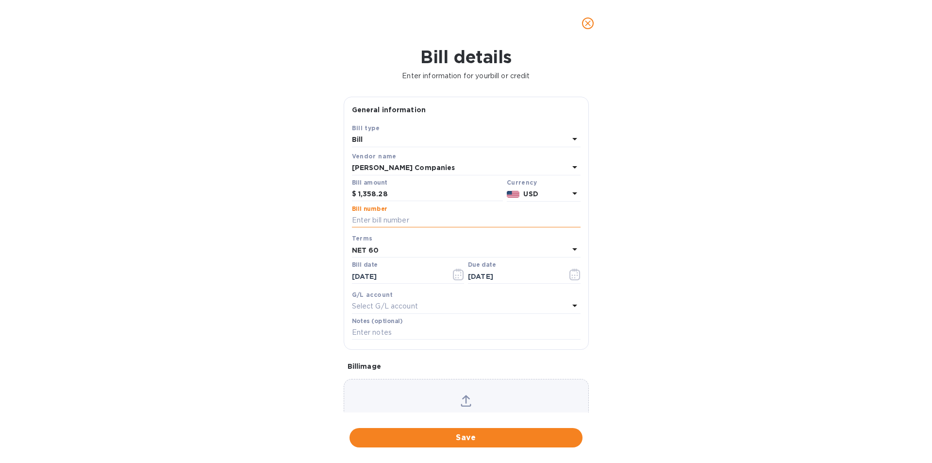
click at [392, 219] on input "text" at bounding box center [466, 220] width 229 height 15
type input "I"
type input "US1-102695095"
click at [481, 435] on span "Save" at bounding box center [465, 438] width 217 height 12
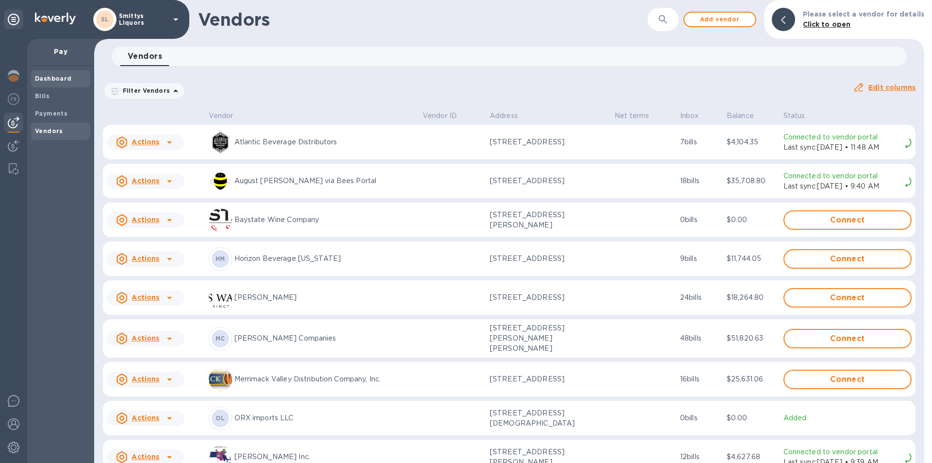
click at [51, 79] on b "Dashboard" at bounding box center [53, 78] width 37 height 7
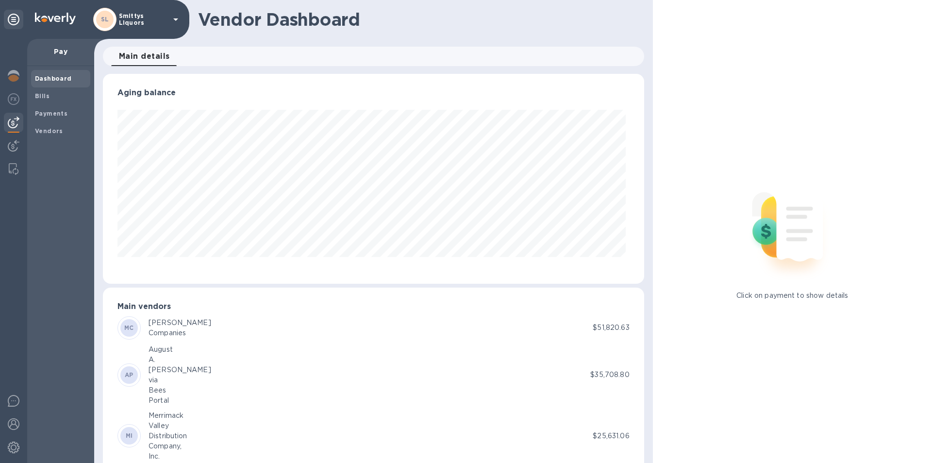
scroll to position [210, 537]
click at [38, 95] on b "Bills" at bounding box center [42, 95] width 15 height 7
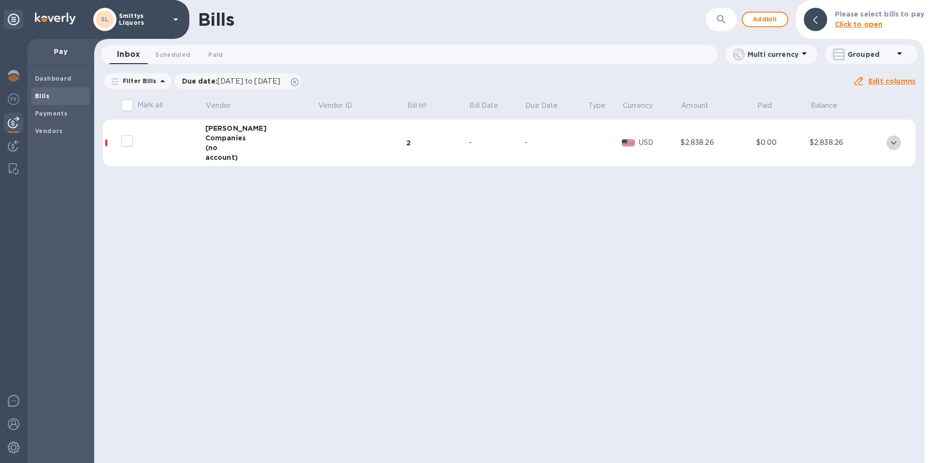
click at [898, 142] on button "expand row" at bounding box center [893, 142] width 15 height 15
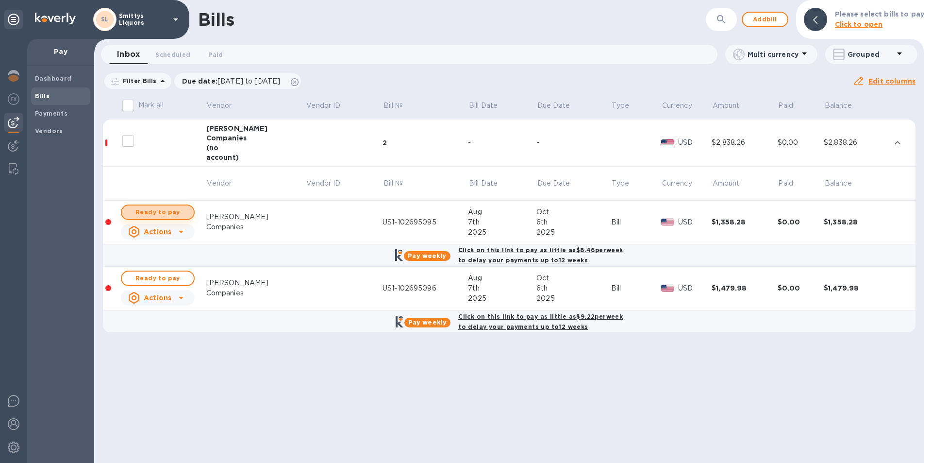
click at [150, 207] on span "Ready to pay" at bounding box center [158, 212] width 56 height 12
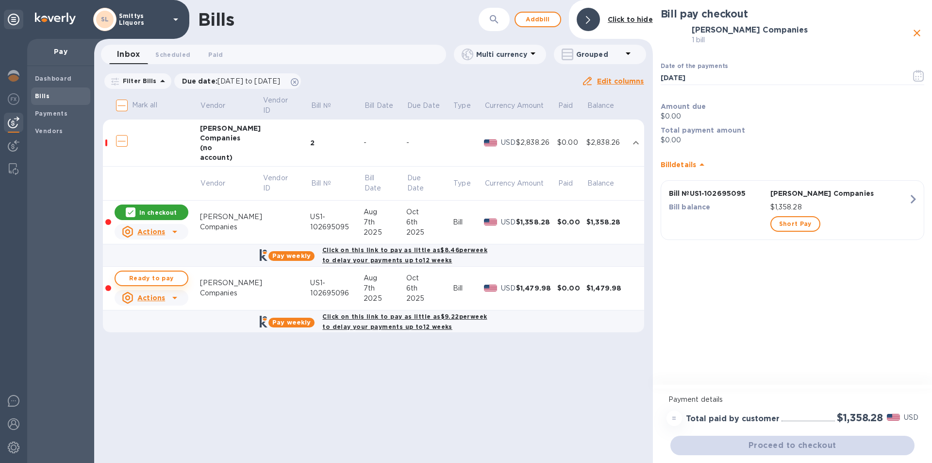
click at [156, 277] on span "Ready to pay" at bounding box center [151, 278] width 56 height 12
checkbox input "true"
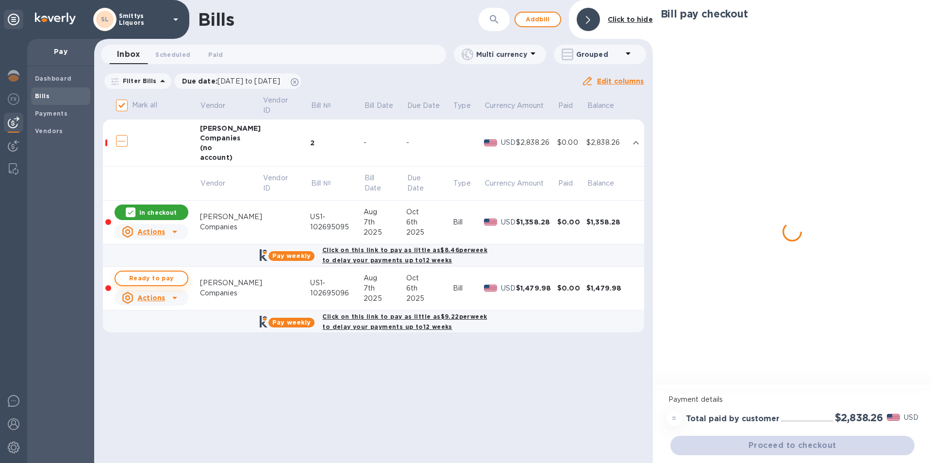
checkbox input "true"
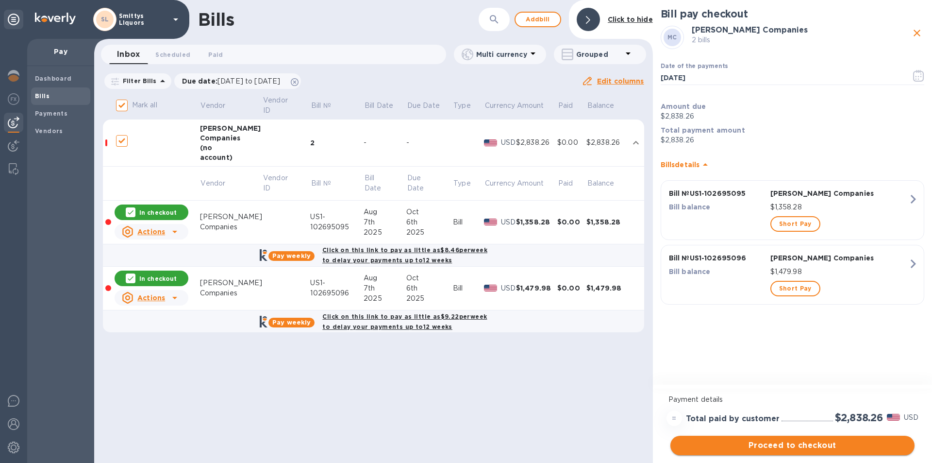
click at [783, 447] on span "Proceed to checkout" at bounding box center [792, 445] width 229 height 12
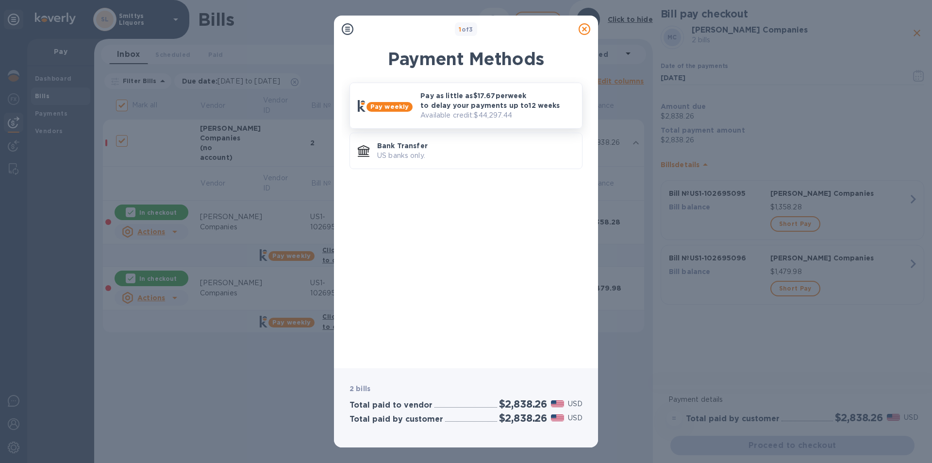
click at [482, 100] on p "Pay as little as $17.67 per week to delay your payments up to 12 weeks" at bounding box center [497, 100] width 154 height 19
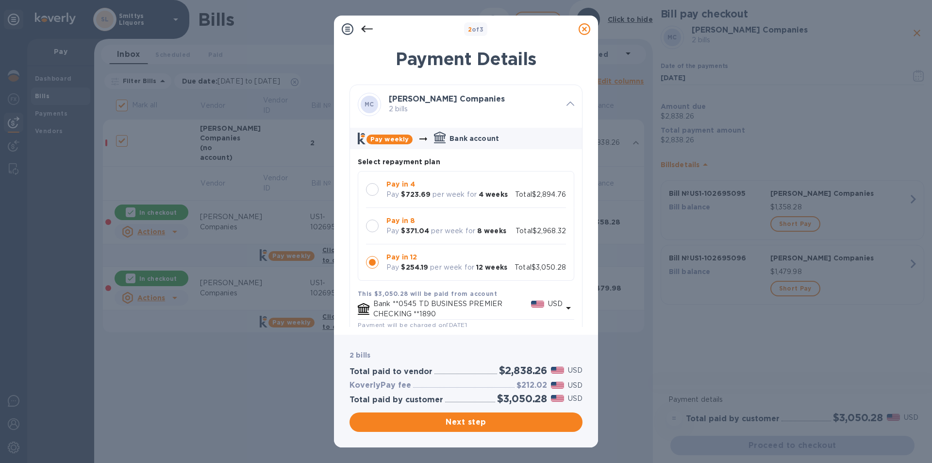
click at [374, 228] on div at bounding box center [372, 225] width 13 height 13
click at [467, 421] on span "Next step" at bounding box center [465, 422] width 217 height 12
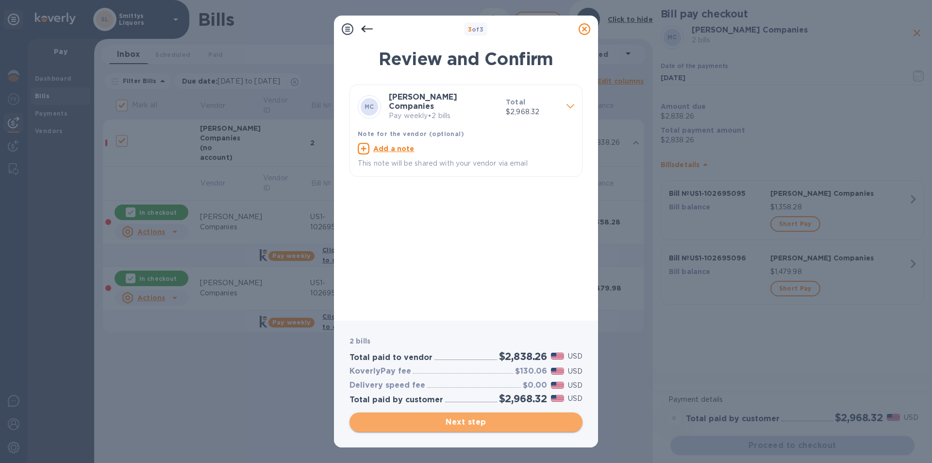
click at [461, 424] on span "Next step" at bounding box center [465, 422] width 217 height 12
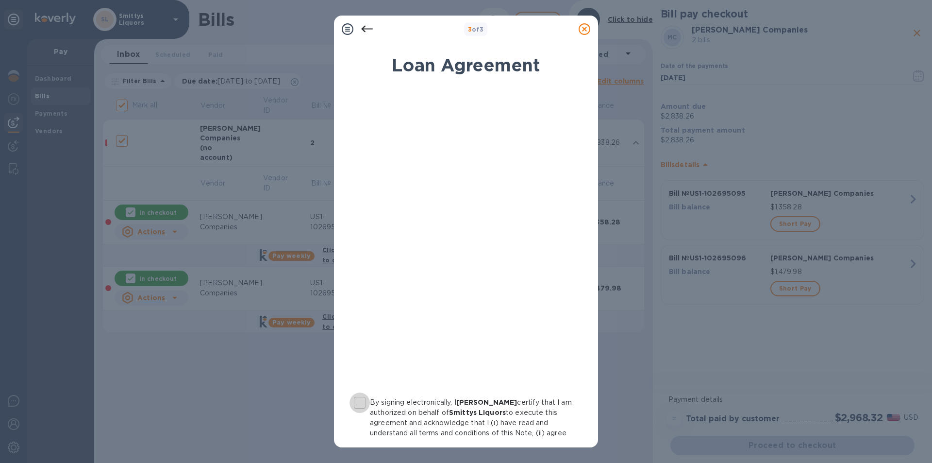
click at [365, 404] on input "By signing electronically, I [PERSON_NAME] certify that I am authorized on beha…" at bounding box center [360, 402] width 20 height 20
checkbox input "true"
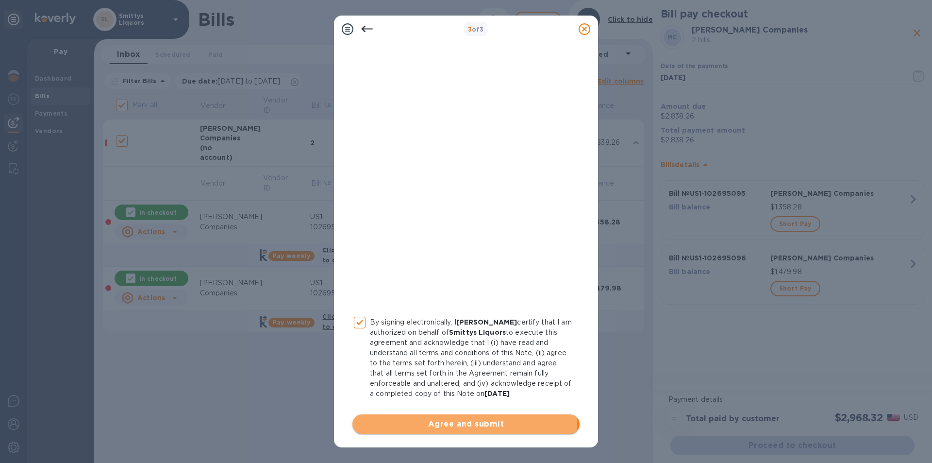
click at [460, 419] on span "Agree and submit" at bounding box center [466, 424] width 212 height 12
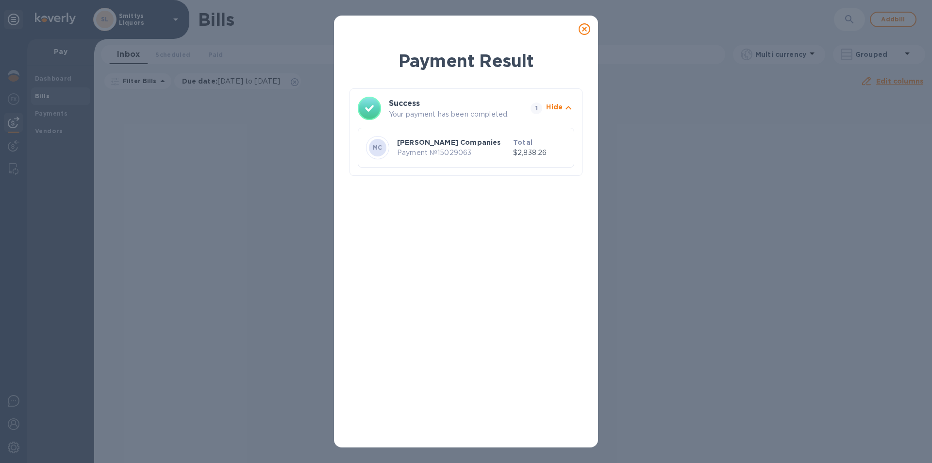
click at [584, 31] on icon at bounding box center [585, 29] width 12 height 12
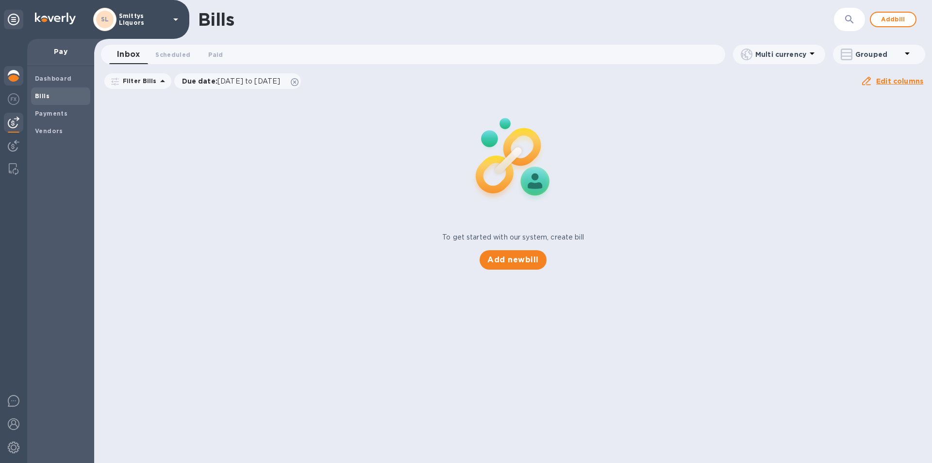
click at [8, 73] on div at bounding box center [13, 76] width 19 height 21
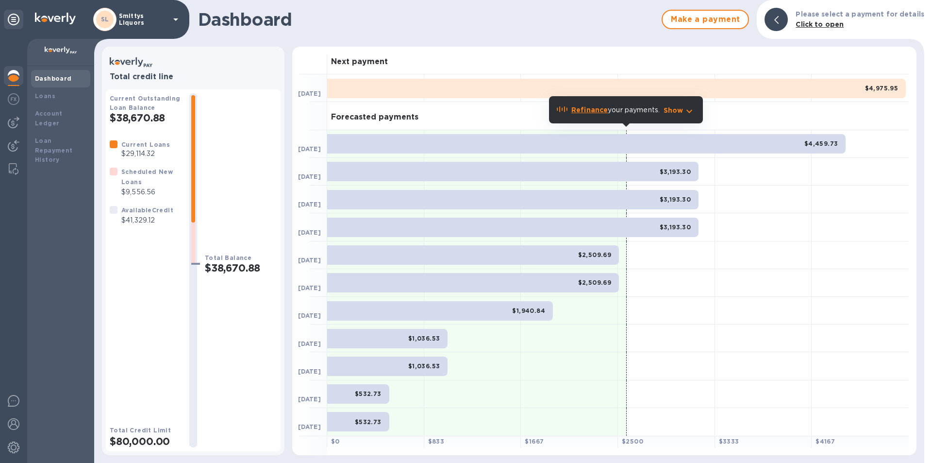
click at [853, 123] on div "Forecasted payments" at bounding box center [618, 116] width 582 height 28
click at [59, 17] on img at bounding box center [55, 19] width 41 height 12
click at [47, 78] on b "Dashboard" at bounding box center [53, 78] width 37 height 7
